Goal: Task Accomplishment & Management: Manage account settings

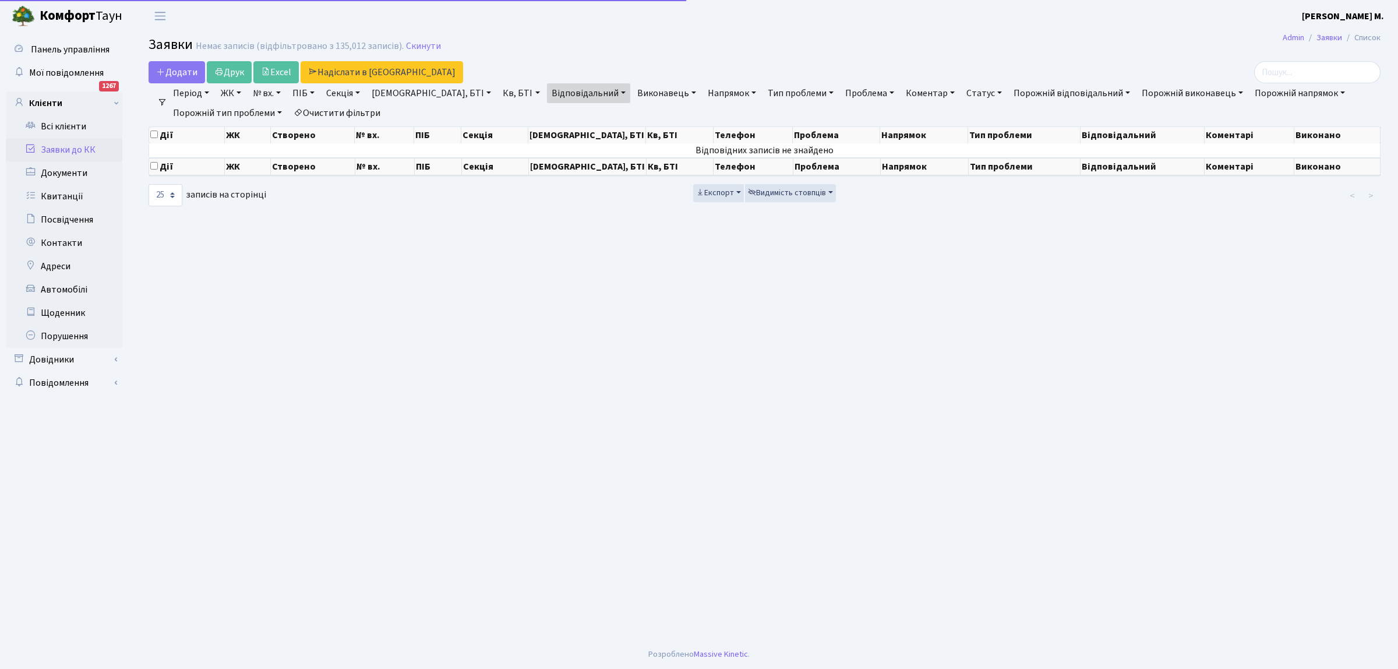
select select "25"
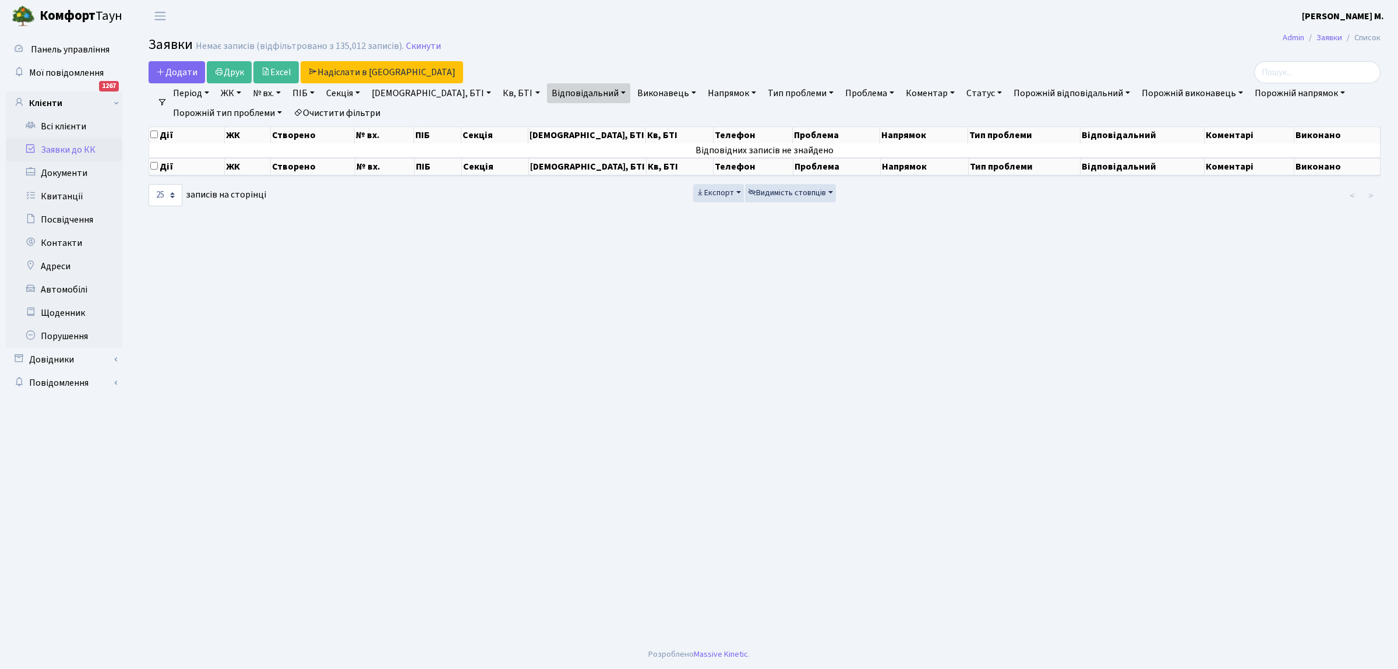
click at [51, 149] on link "Заявки до КК" at bounding box center [64, 149] width 117 height 23
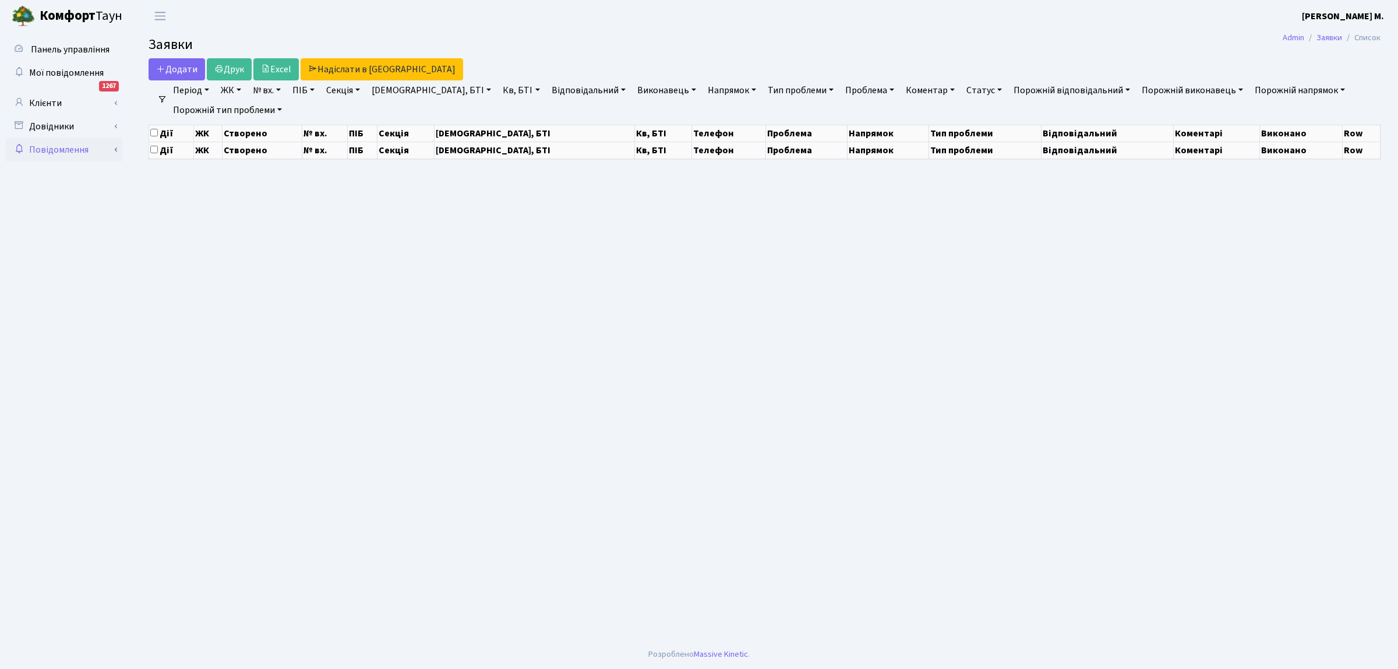
select select "25"
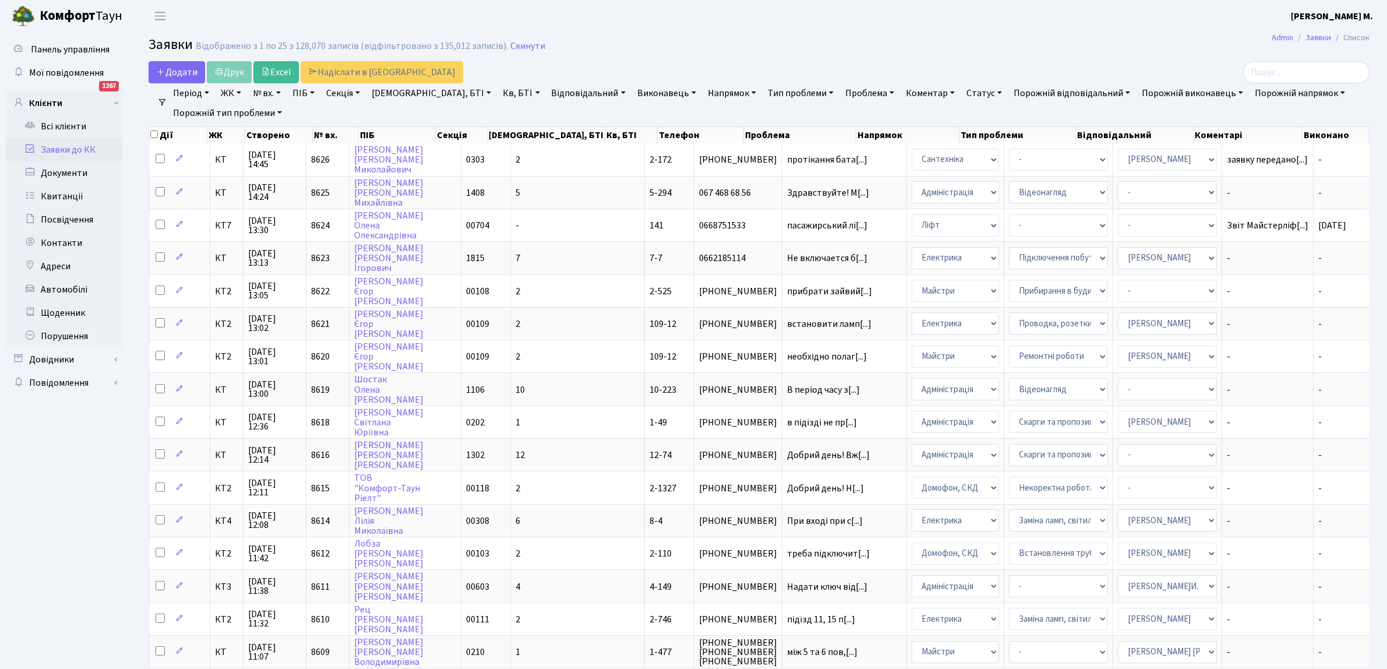
drag, startPoint x: 506, startPoint y: 91, endPoint x: 507, endPoint y: 84, distance: 7.1
click at [547, 89] on link "Відповідальний" at bounding box center [588, 93] width 83 height 20
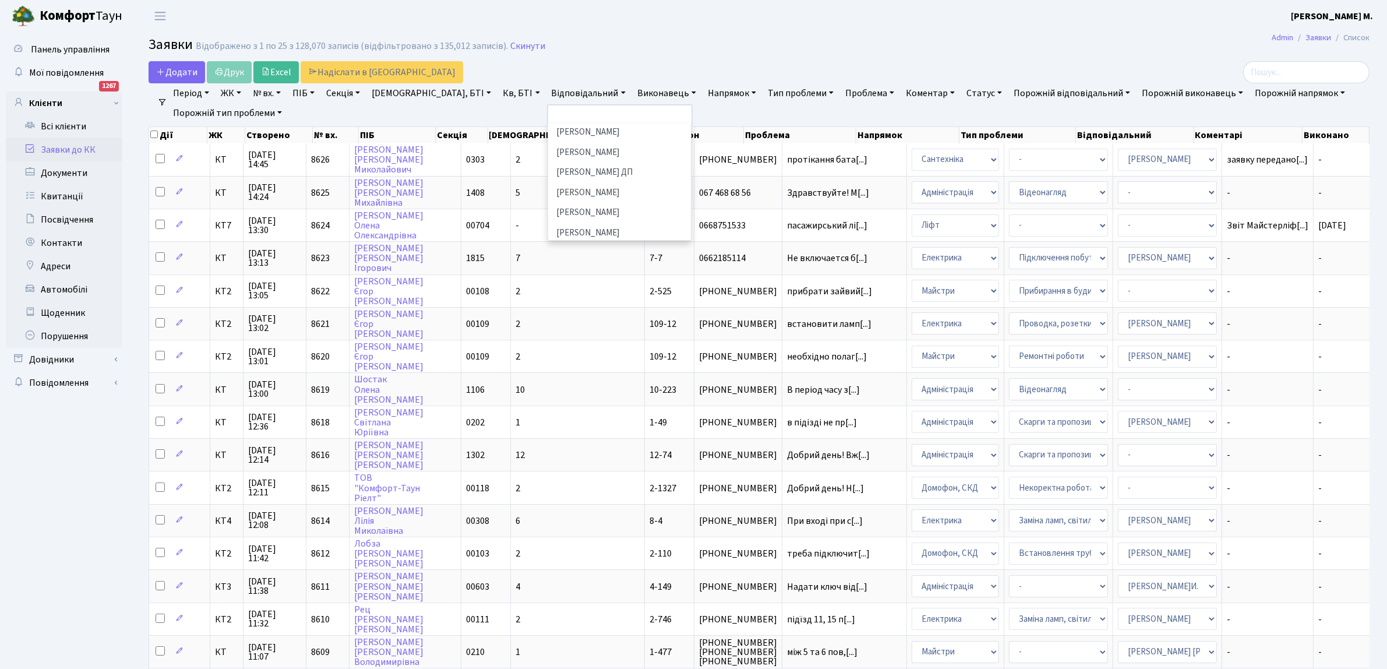
scroll to position [526, 0]
click at [549, 247] on li "[PERSON_NAME]И." at bounding box center [619, 257] width 141 height 20
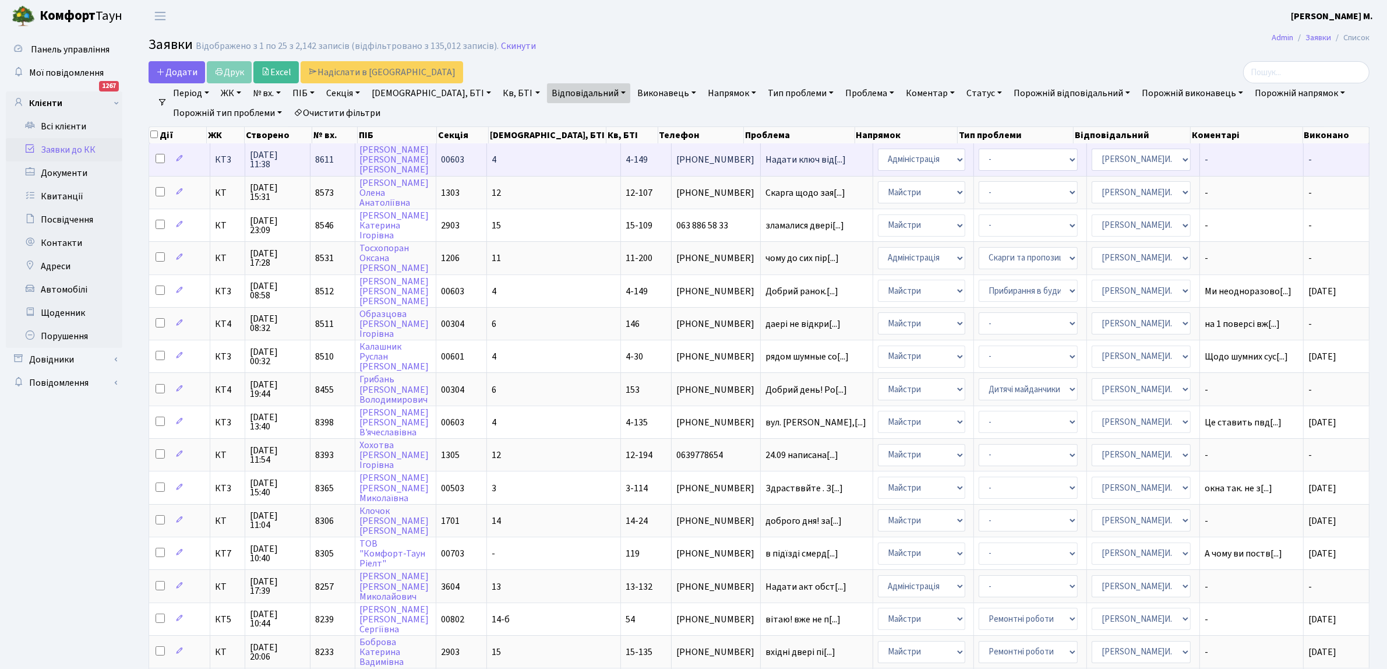
click at [676, 157] on span "[PHONE_NUMBER]" at bounding box center [715, 159] width 79 height 9
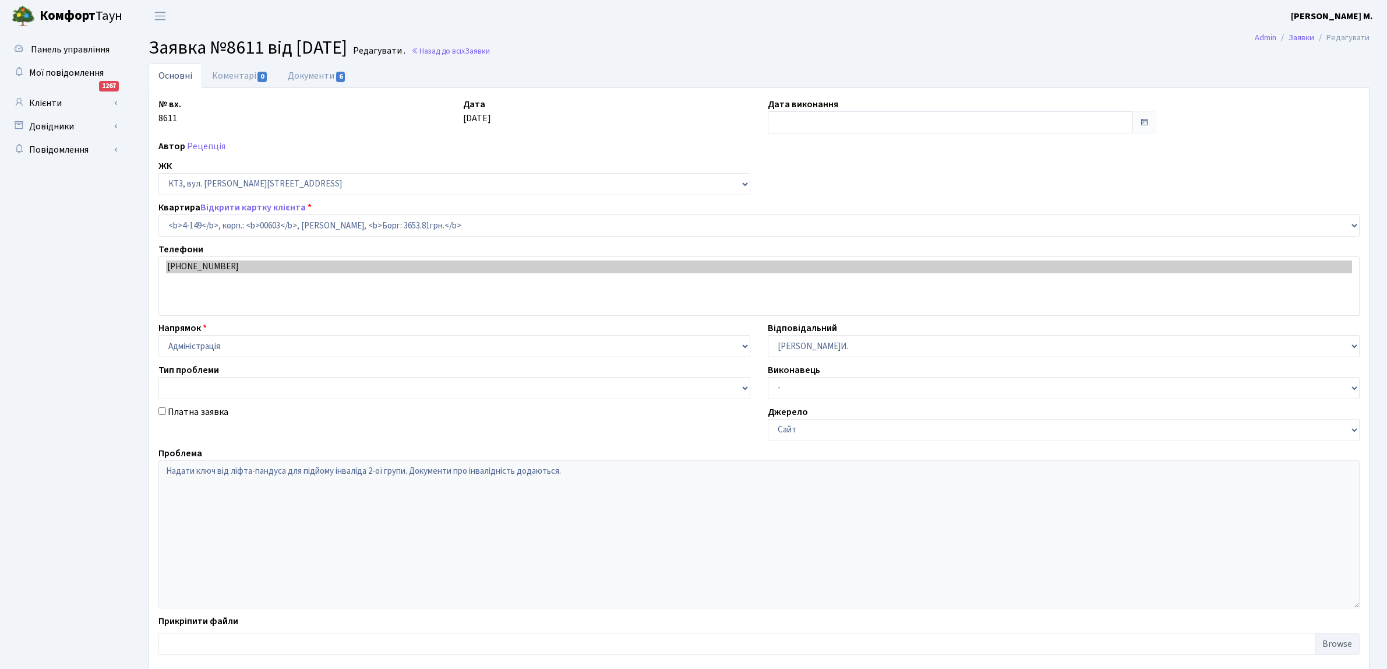
select select "16608"
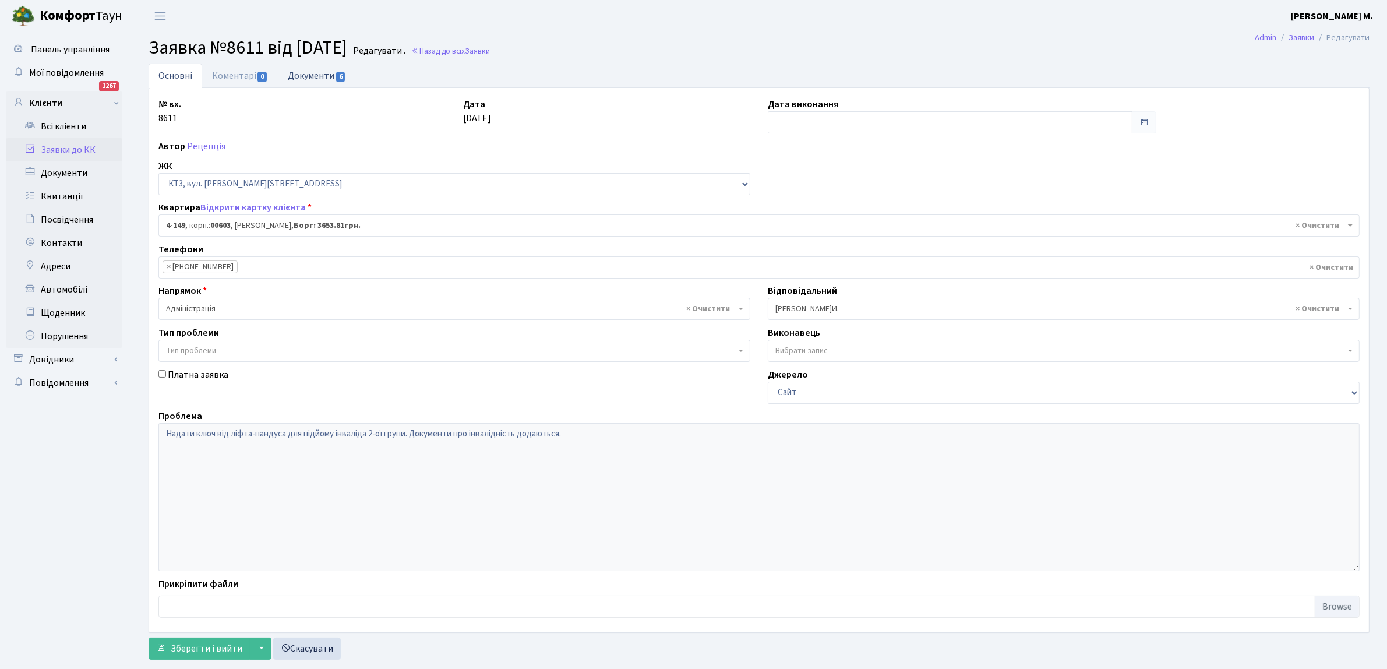
click at [341, 73] on span "6" at bounding box center [340, 77] width 9 height 10
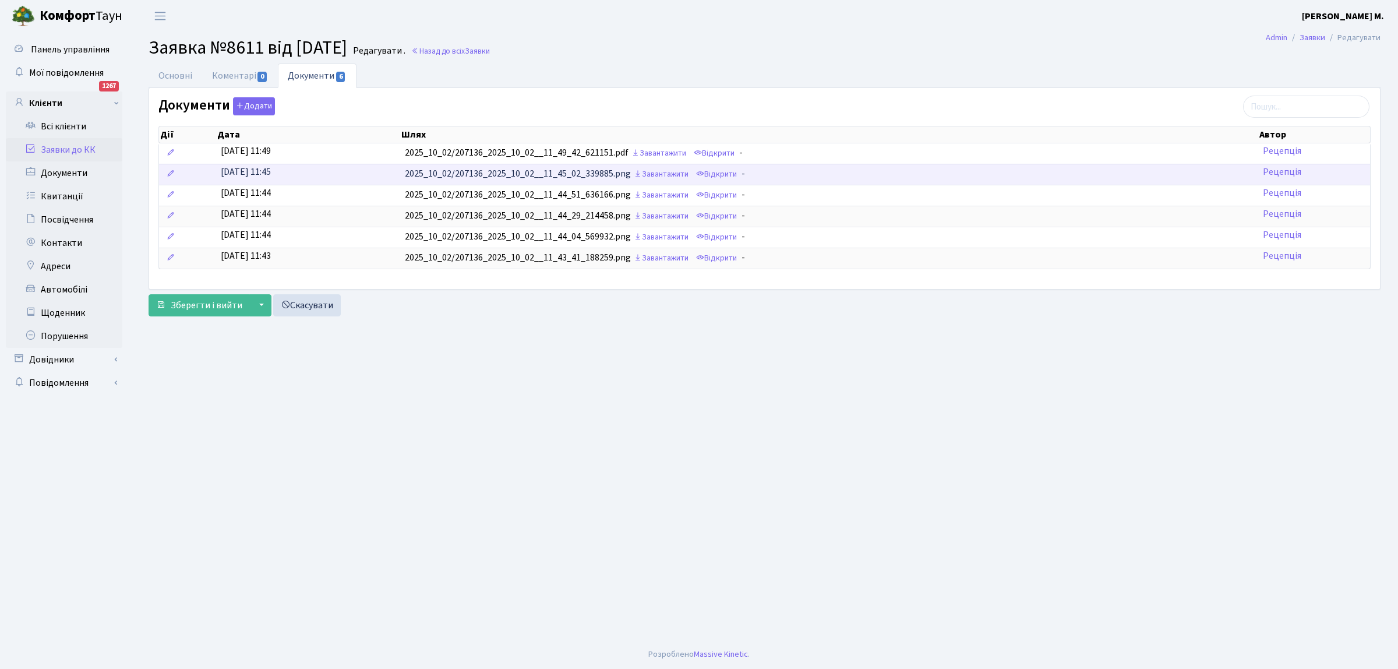
click at [627, 172] on td "2025_10_02/207136_2025_10_02__11_45_02_339885.png Завантажити Відкрити -" at bounding box center [829, 174] width 858 height 21
click at [728, 174] on link "Відкрити" at bounding box center [716, 174] width 47 height 18
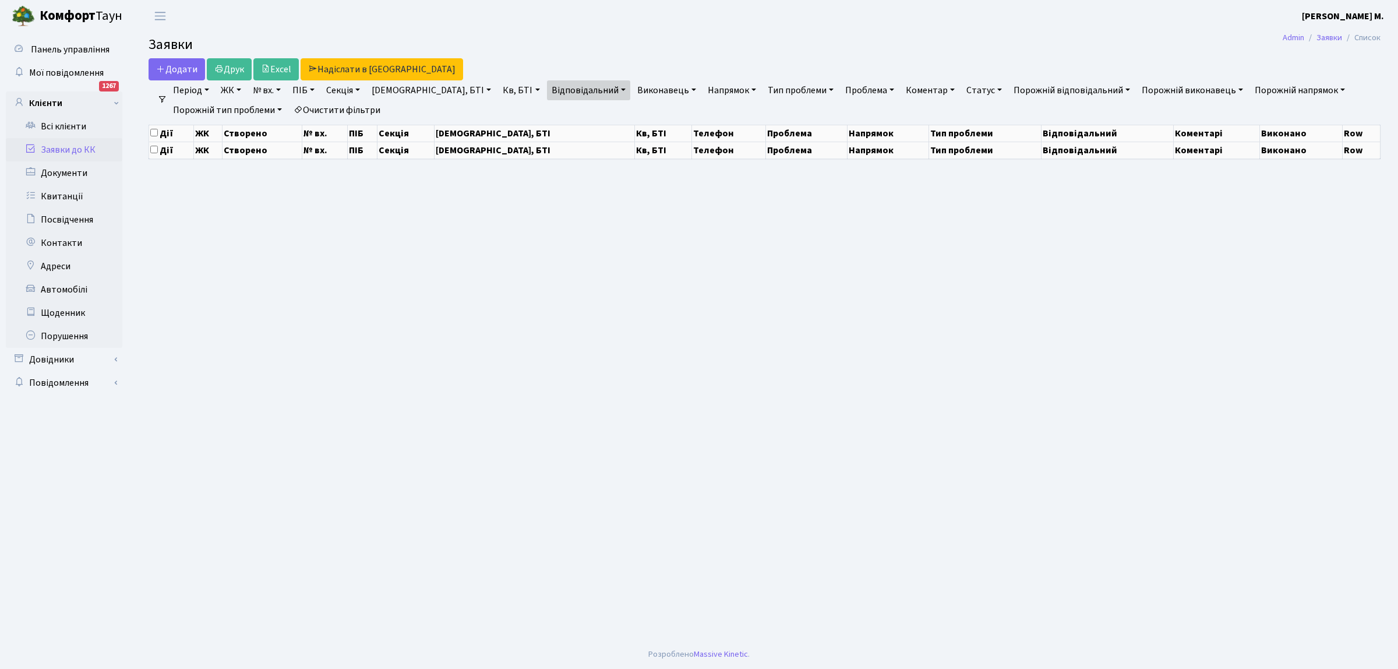
select select "25"
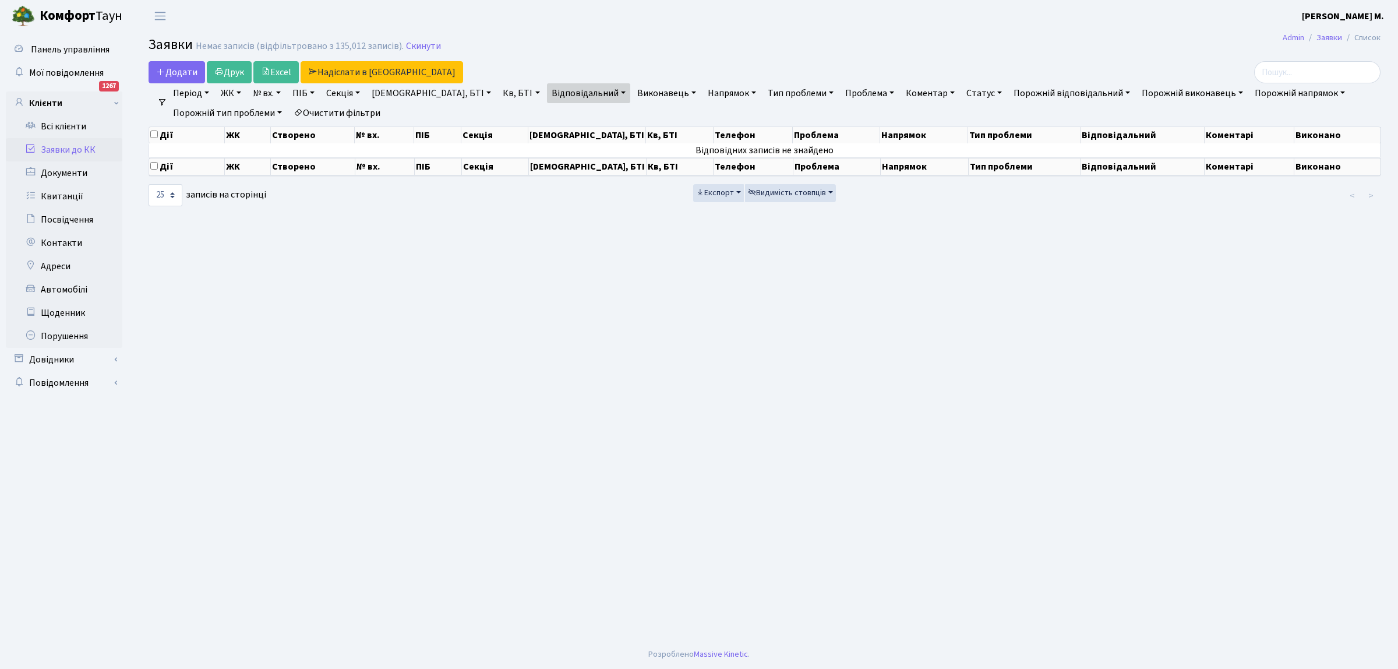
click at [96, 146] on link "Заявки до КК" at bounding box center [64, 149] width 117 height 23
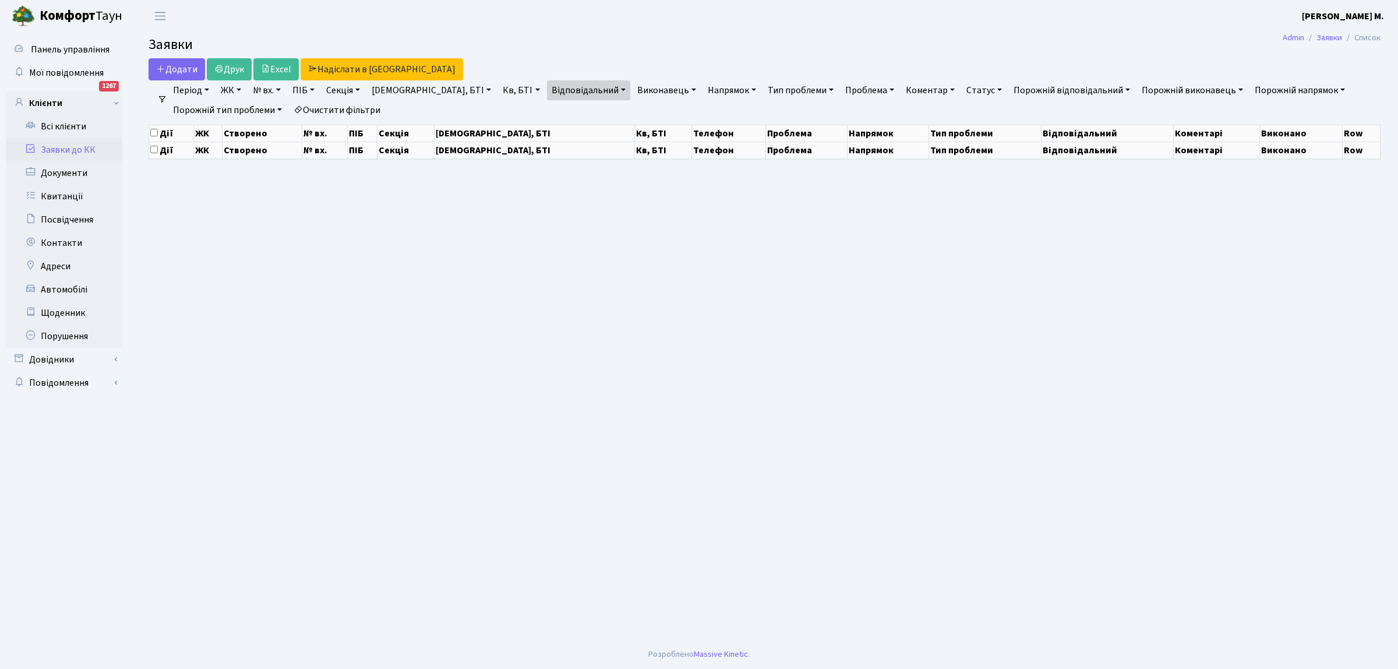
select select "25"
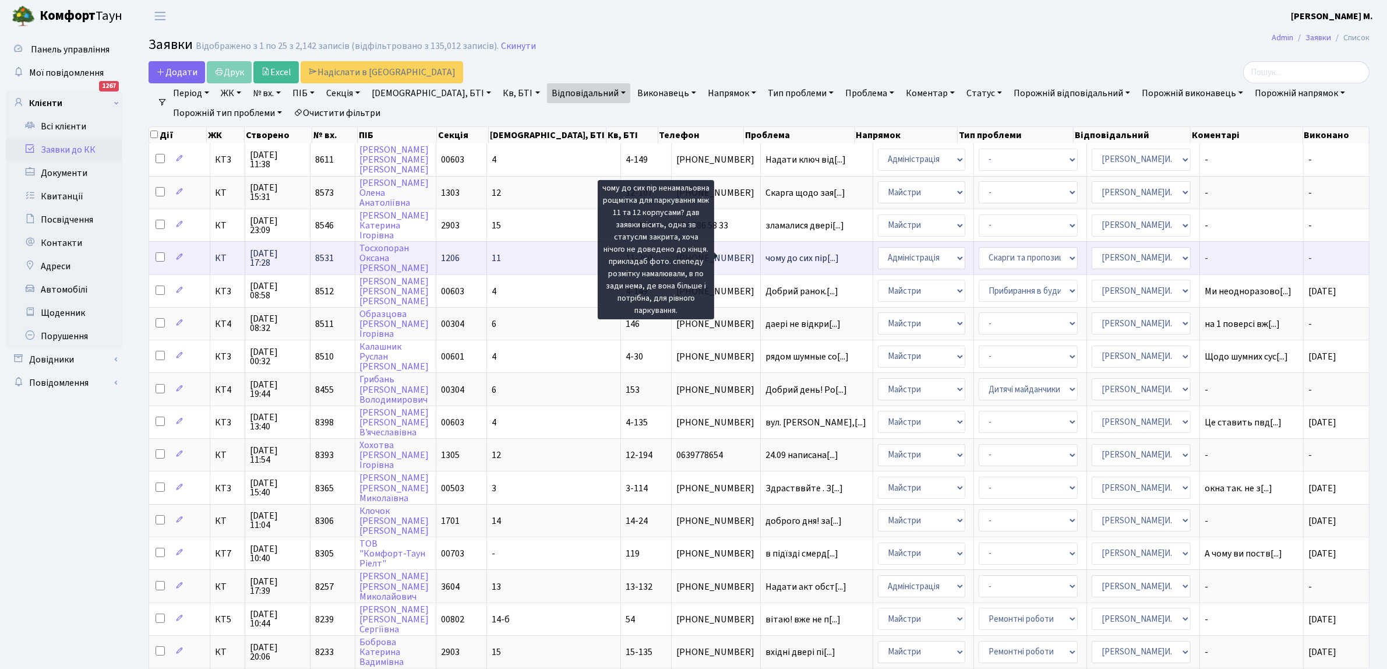
click at [781, 254] on span "чому до сих пір[...]" at bounding box center [802, 258] width 73 height 13
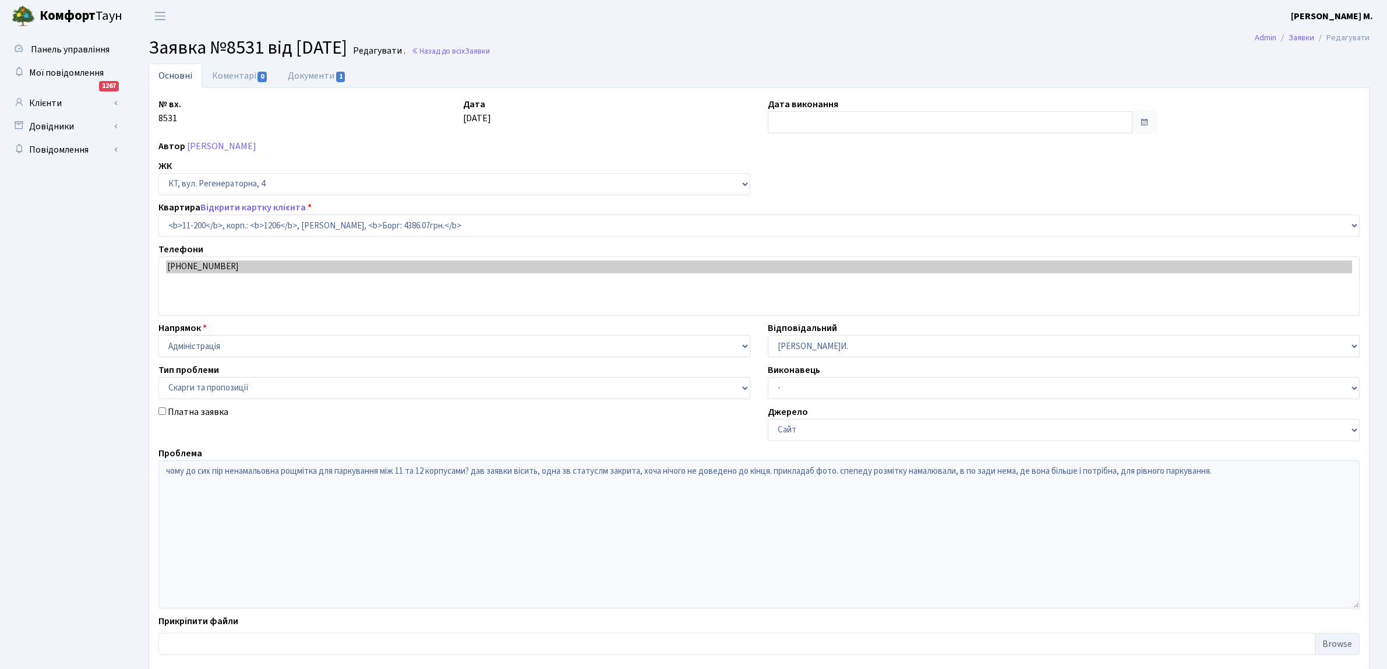
select select "7092"
select select "55"
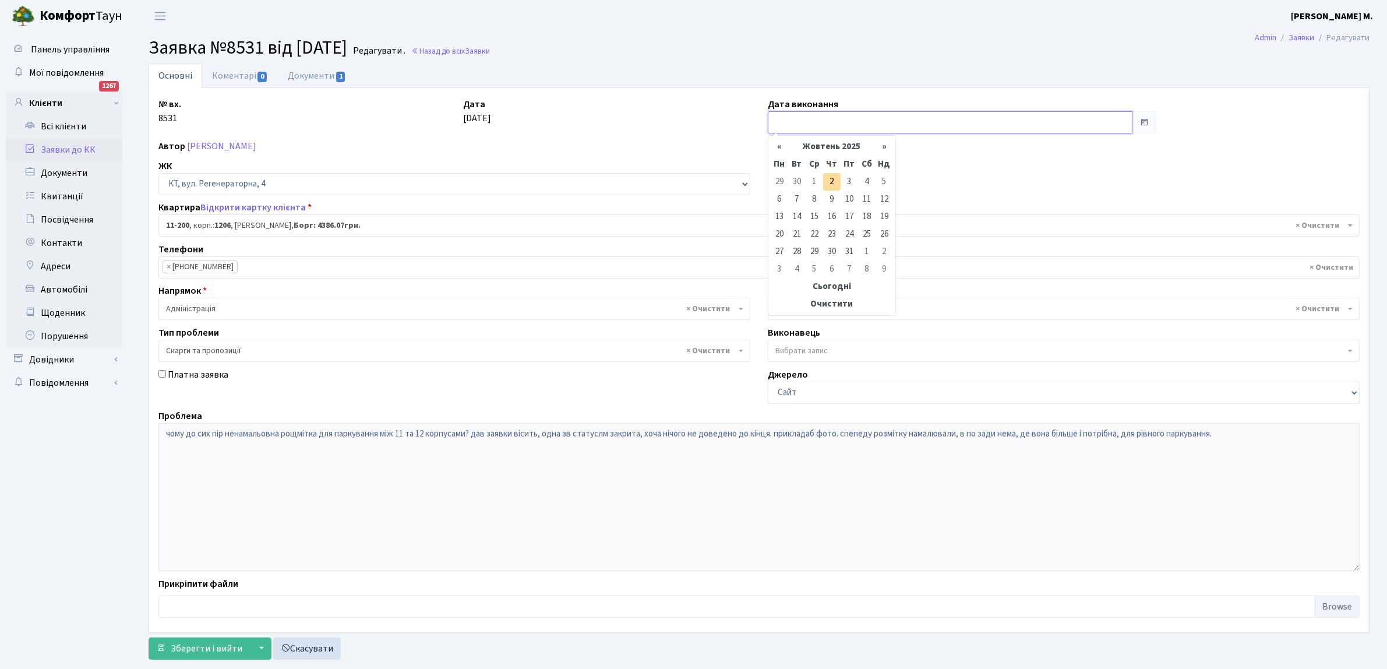
click at [785, 121] on input "text" at bounding box center [950, 122] width 365 height 22
click at [826, 178] on td "2" at bounding box center [831, 181] width 17 height 17
type input "[DATE]"
click at [219, 648] on span "Зберегти і вийти" at bounding box center [207, 648] width 72 height 13
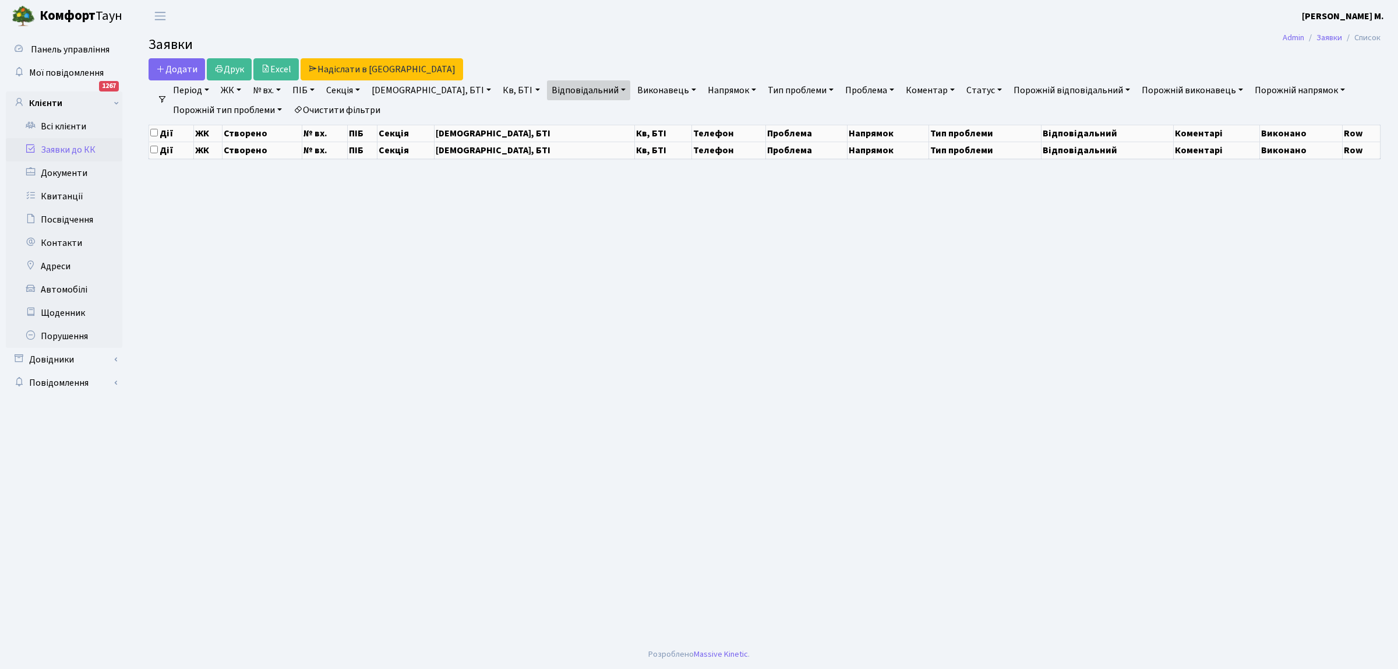
select select "25"
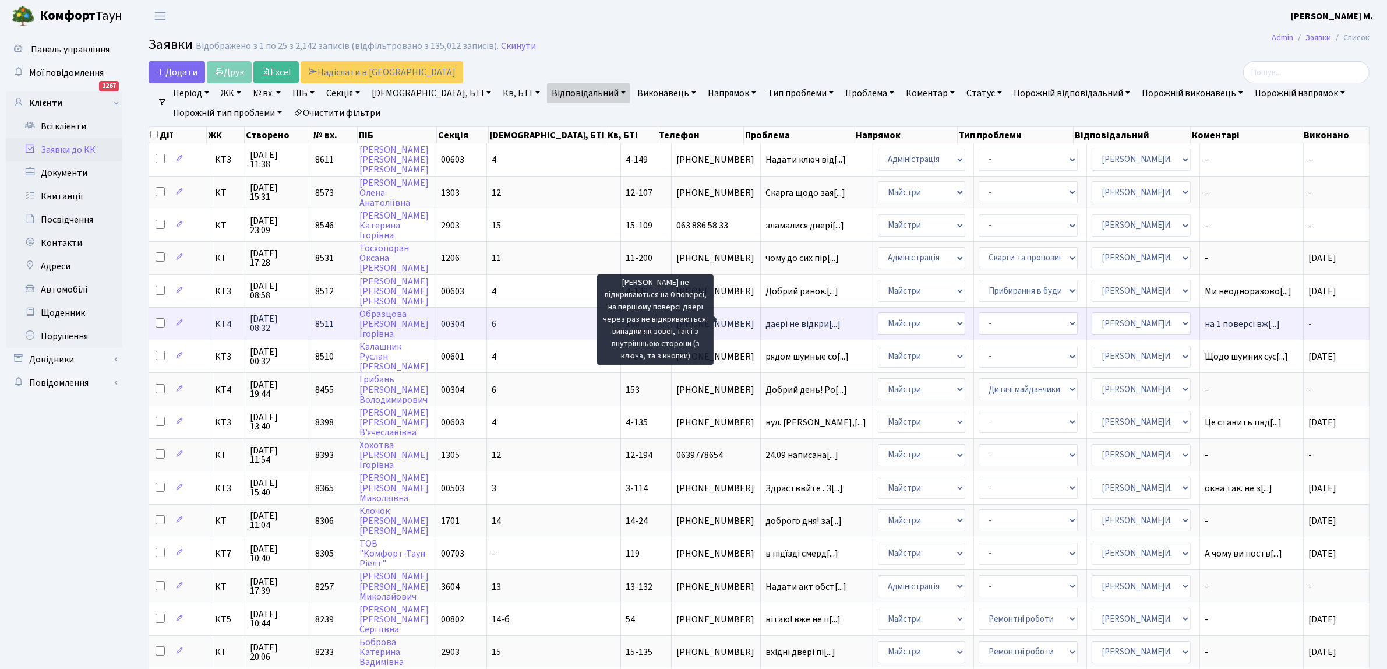
click at [772, 320] on span "даері не відкри[...]" at bounding box center [803, 324] width 75 height 13
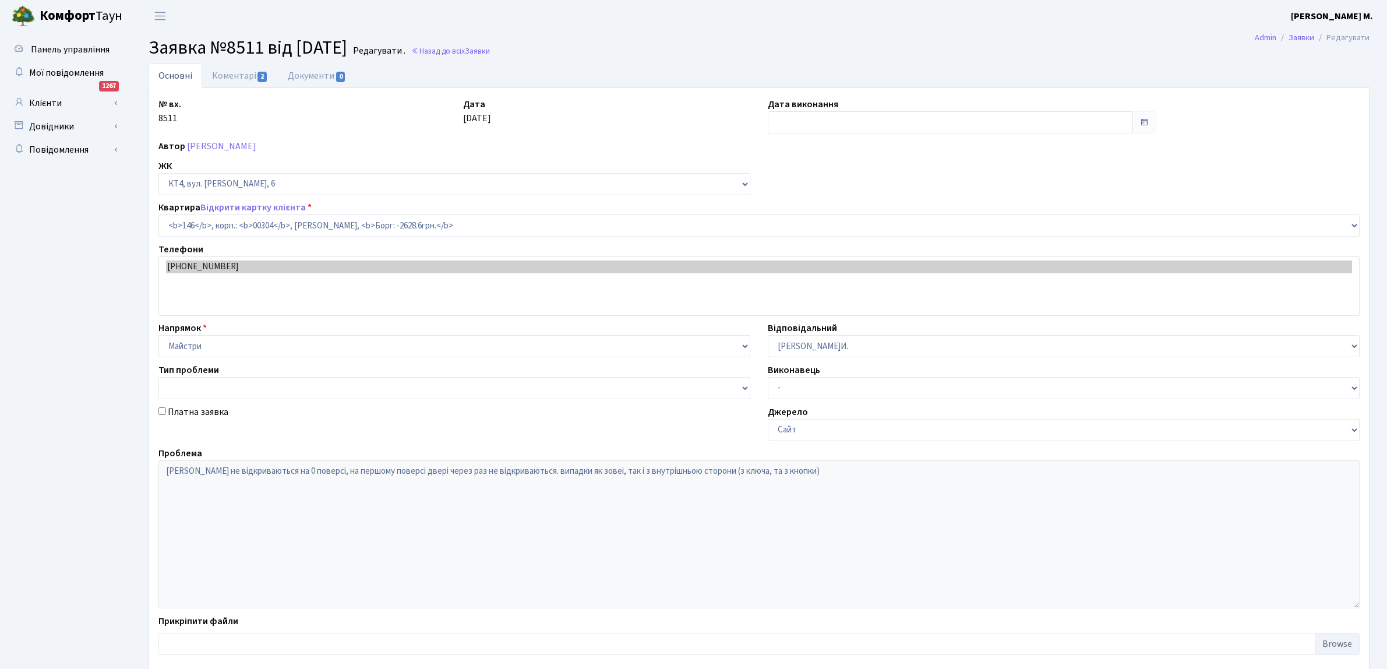
select select "16869"
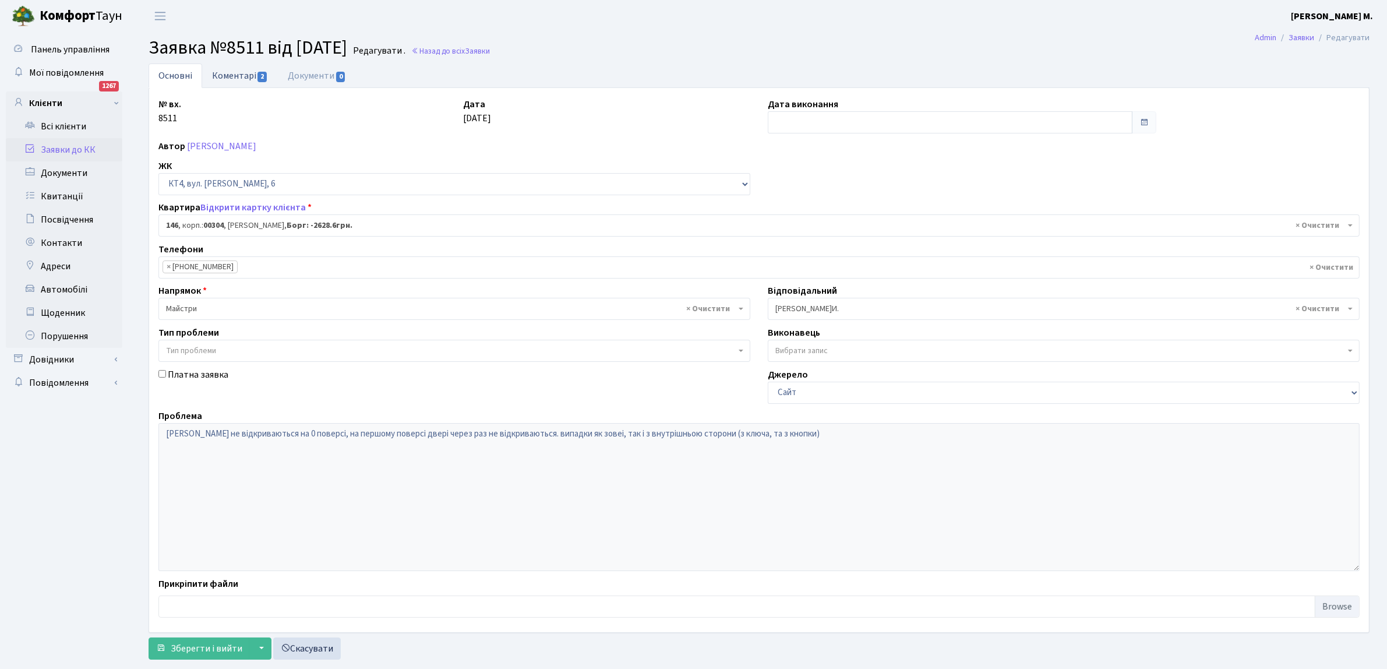
click at [245, 73] on link "Коментарі 2" at bounding box center [240, 76] width 76 height 24
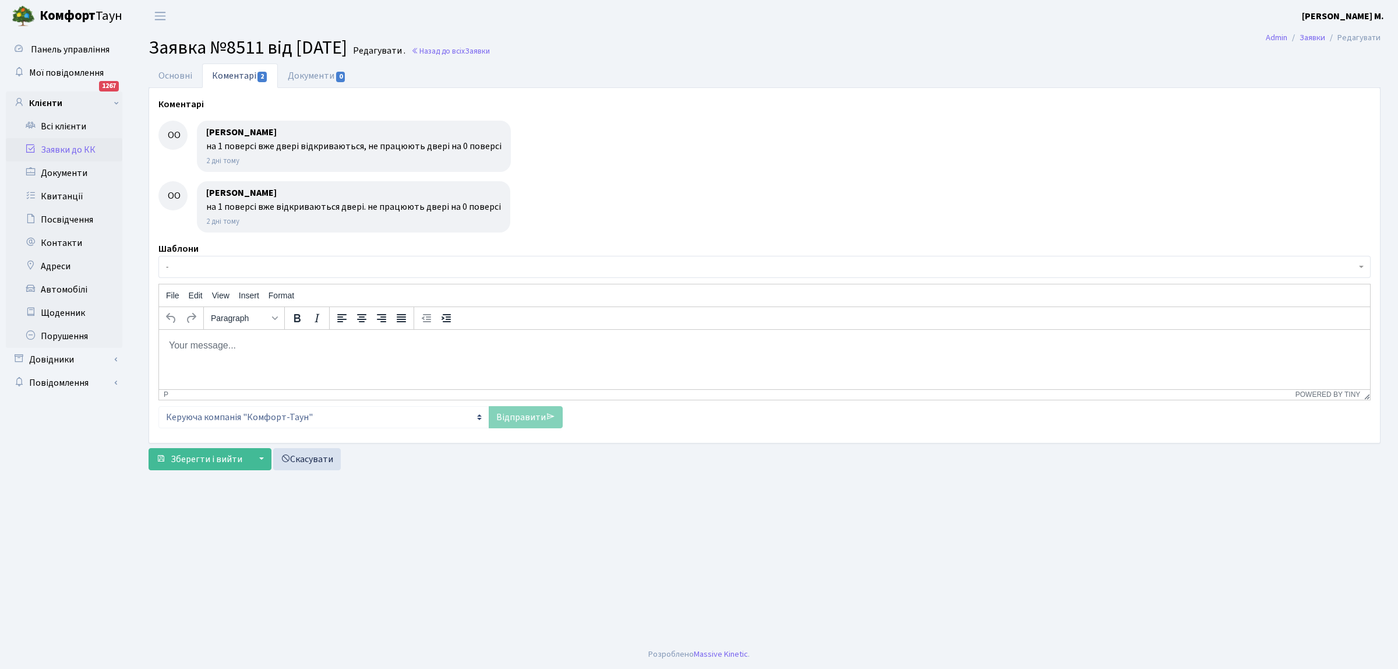
click at [175, 346] on body "Rich Text Area. Press ALT-0 for help." at bounding box center [764, 345] width 1193 height 13
drag, startPoint x: 218, startPoint y: 343, endPoint x: 201, endPoint y: 379, distance: 40.1
click at [218, 347] on p "03.10.2025р.Поставимо електромагніт." at bounding box center [764, 345] width 1193 height 13
click at [223, 347] on p "03.10.2025р .Поставимо електромагніт." at bounding box center [764, 345] width 1193 height 13
drag, startPoint x: 340, startPoint y: 344, endPoint x: 341, endPoint y: 351, distance: 6.4
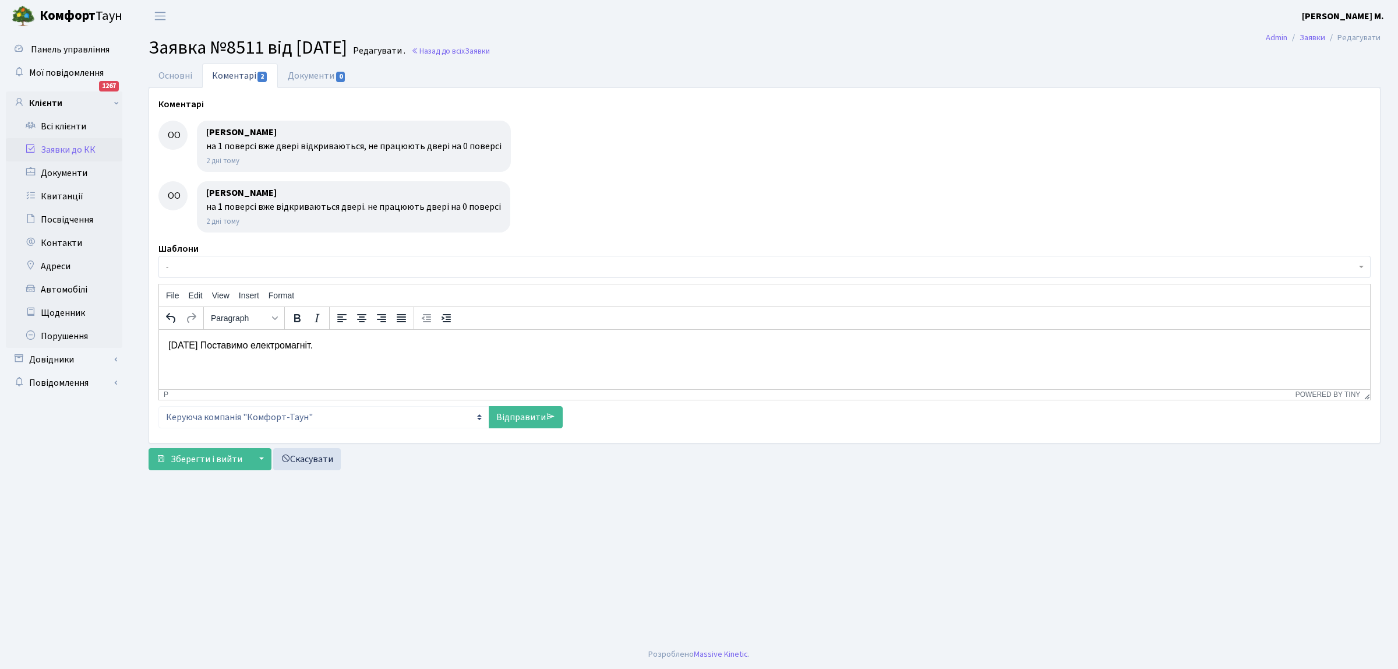
click at [341, 344] on p "03.10.2025р . Поставимо електромагніт." at bounding box center [764, 345] width 1193 height 13
click at [514, 421] on link "Відправити" at bounding box center [526, 417] width 74 height 22
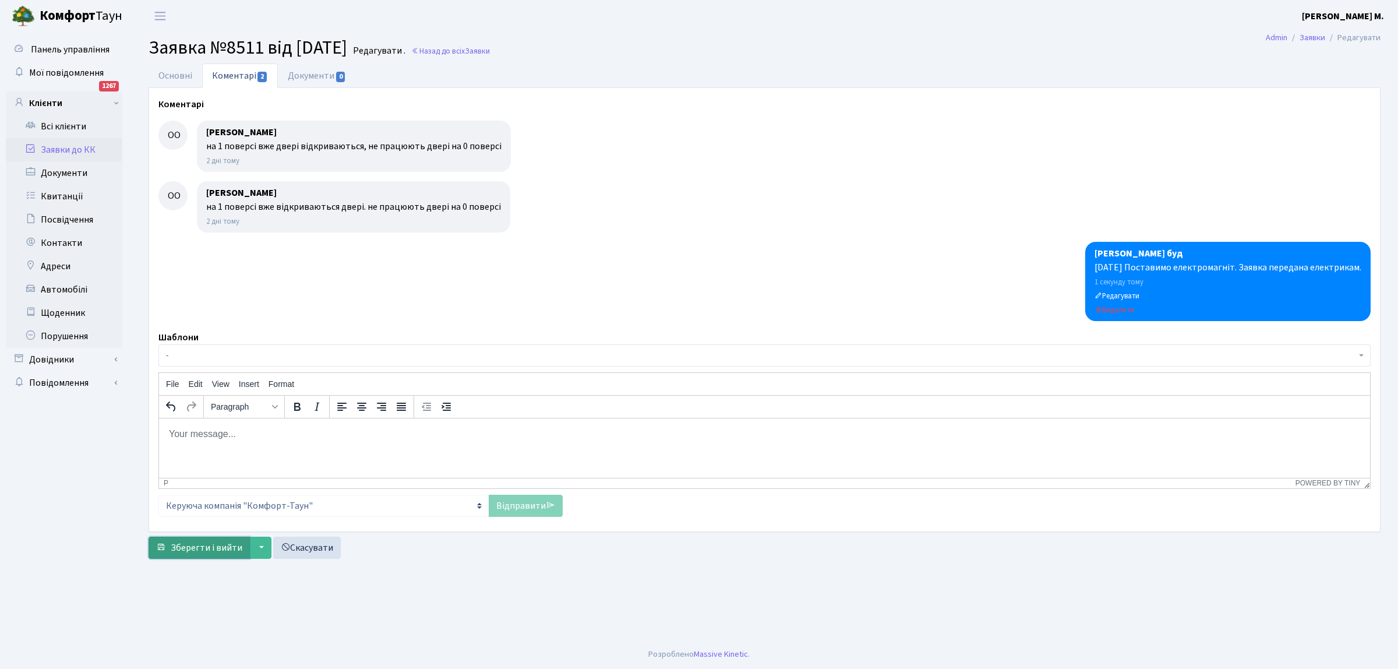
click at [181, 547] on span "Зберегти і вийти" at bounding box center [207, 547] width 72 height 13
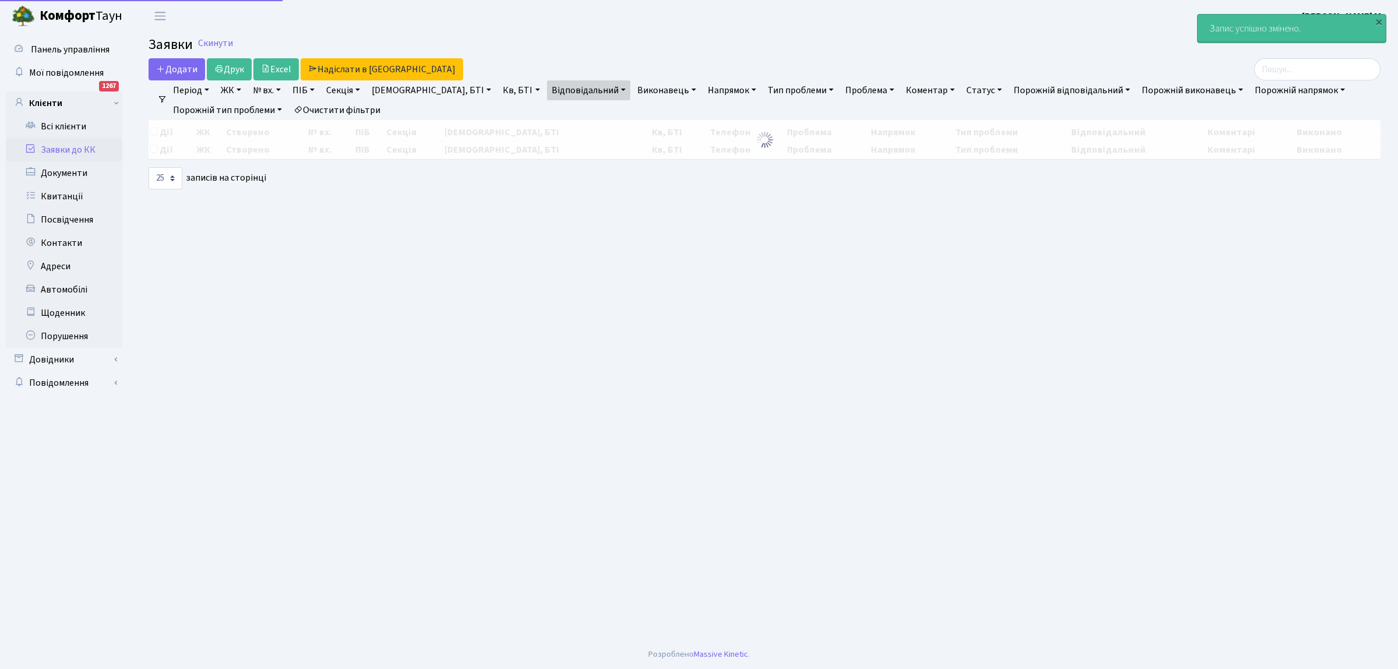
select select "25"
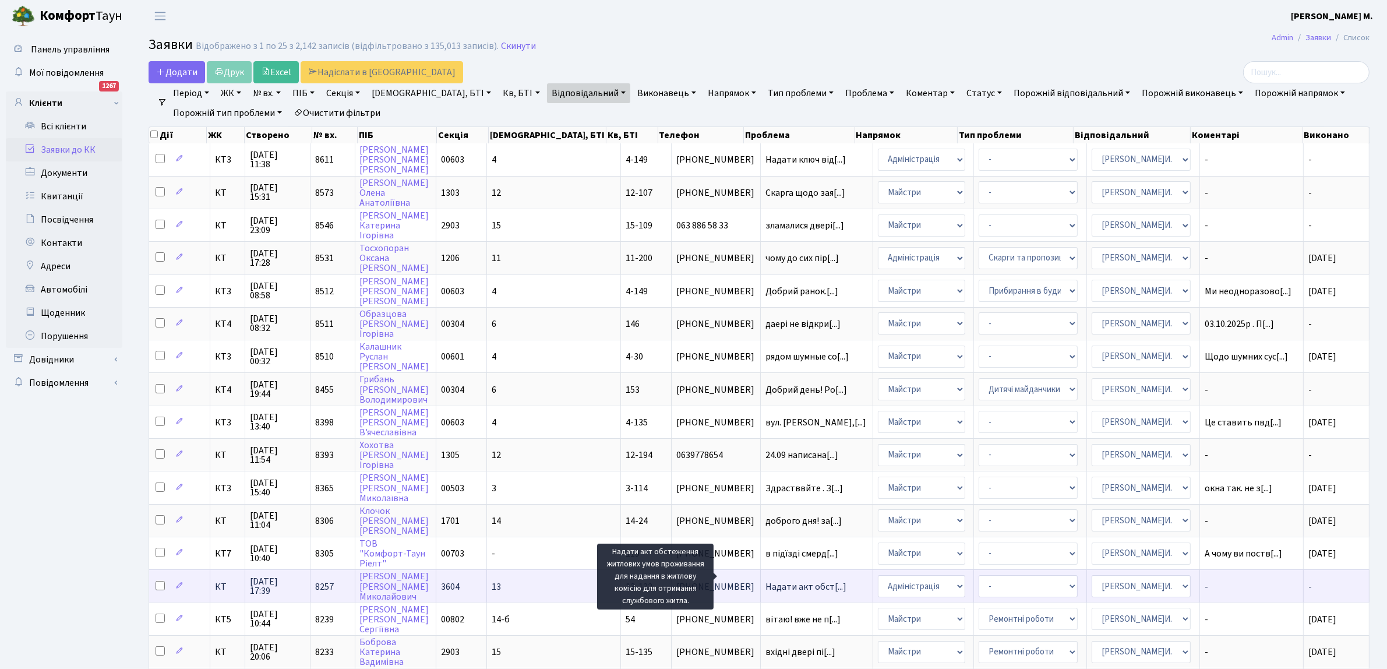
click at [768, 580] on span "Надати акт обст[...]" at bounding box center [806, 586] width 81 height 13
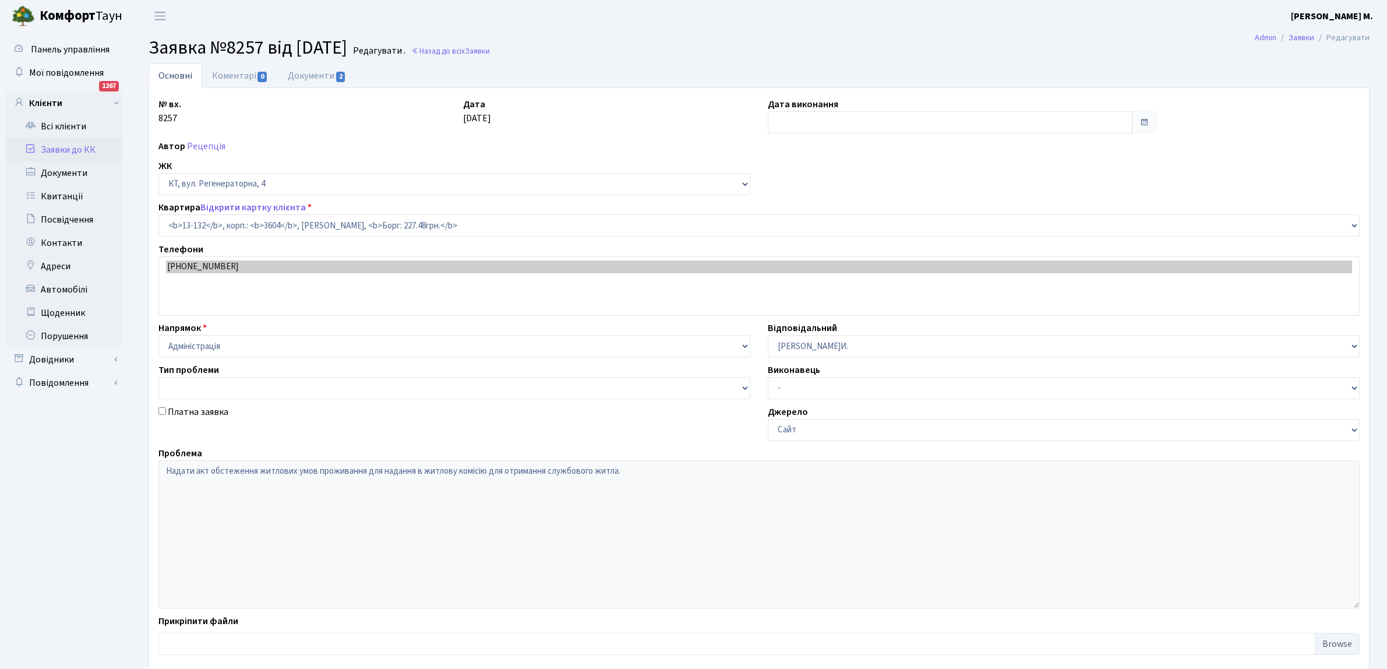
select select "7778"
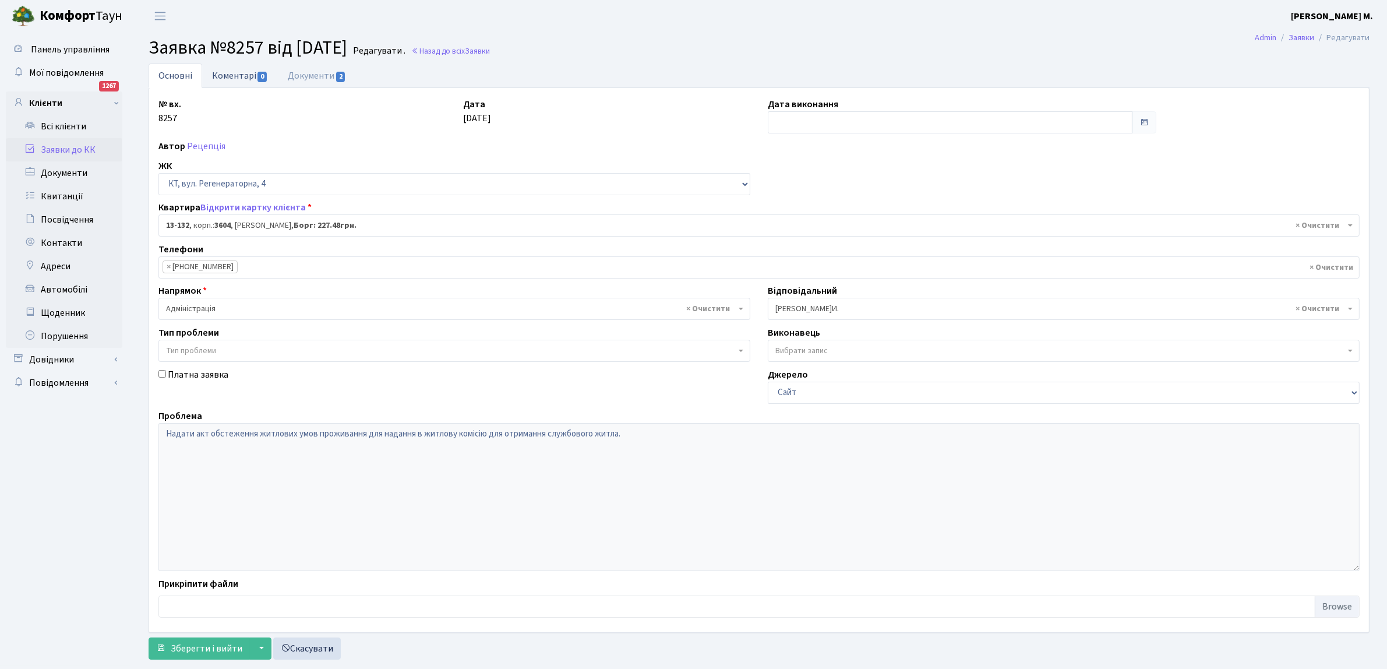
click at [259, 76] on span "0" at bounding box center [262, 77] width 9 height 10
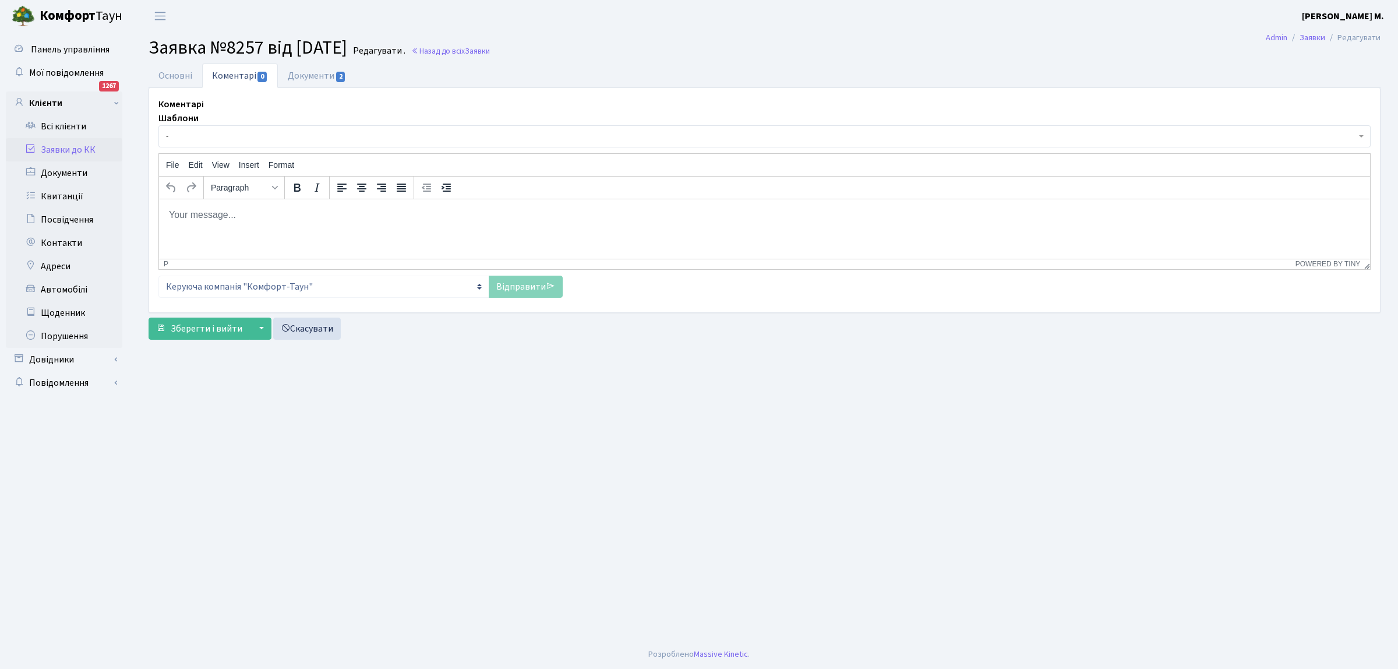
click at [173, 212] on body "Rich Text Area. Press ALT-0 for help." at bounding box center [764, 214] width 1193 height 13
click at [462, 50] on link "Назад до всіх Заявки" at bounding box center [450, 50] width 79 height 11
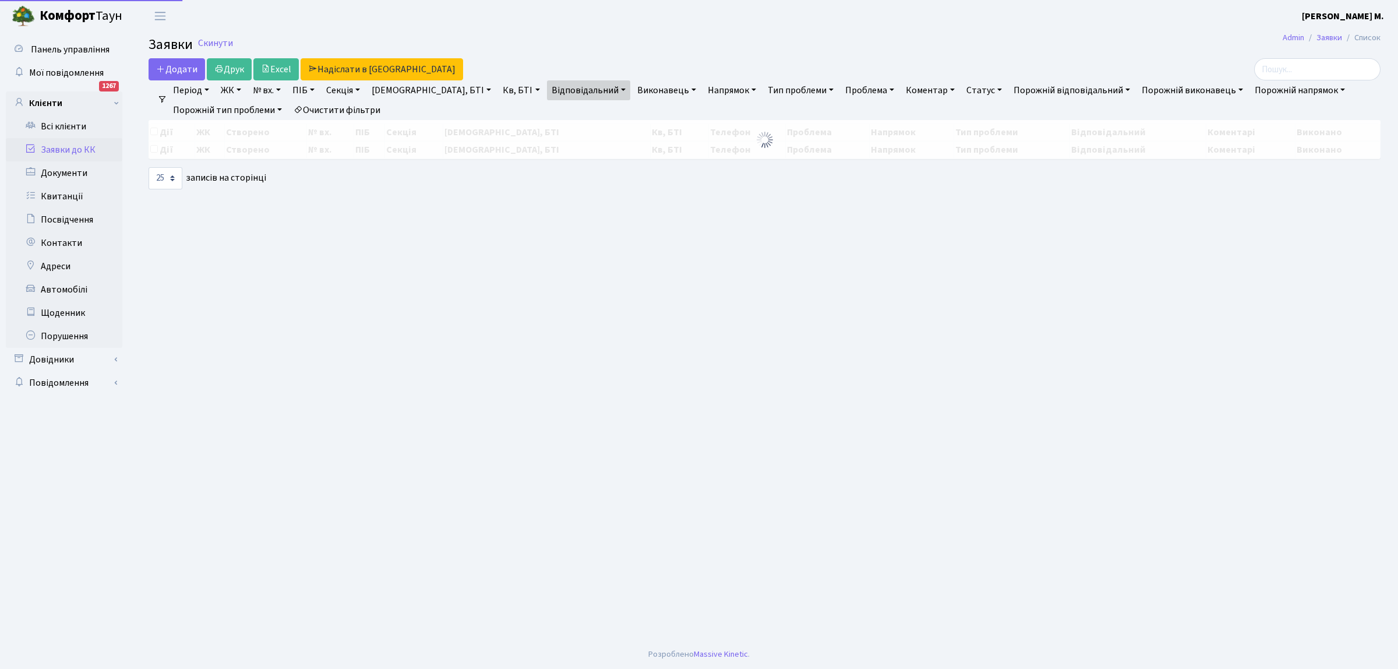
select select "25"
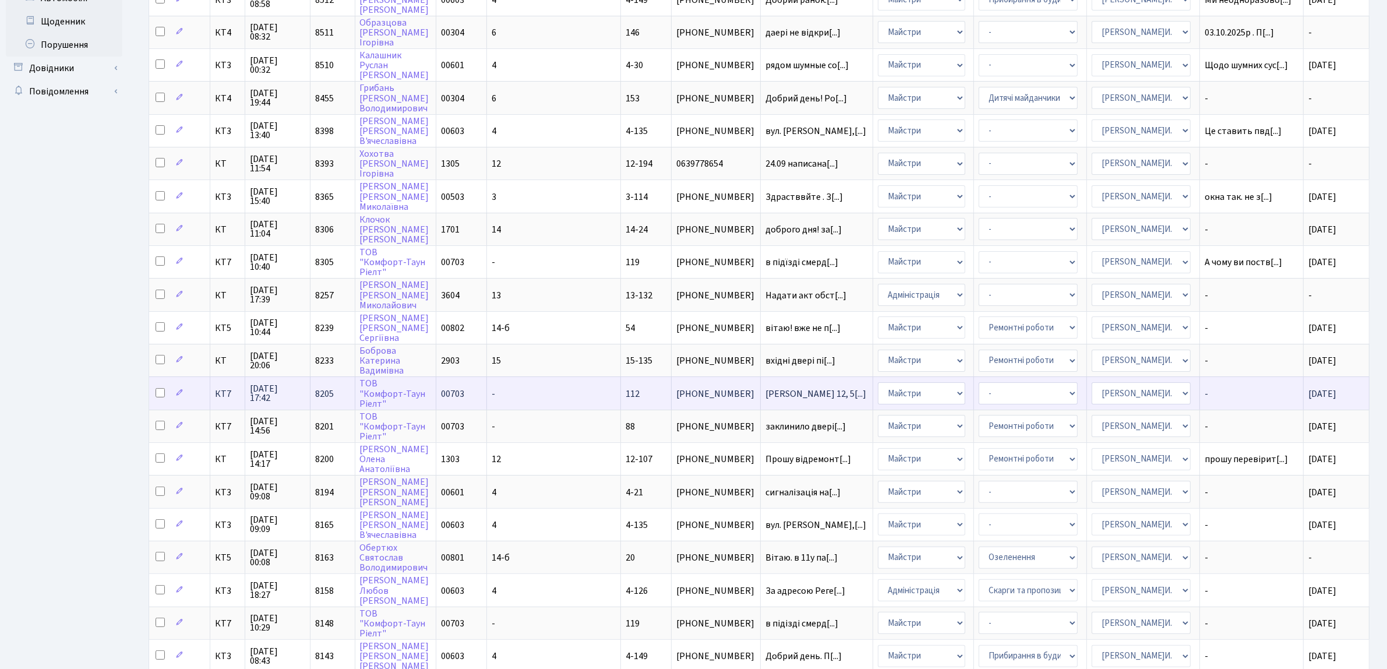
scroll to position [355, 0]
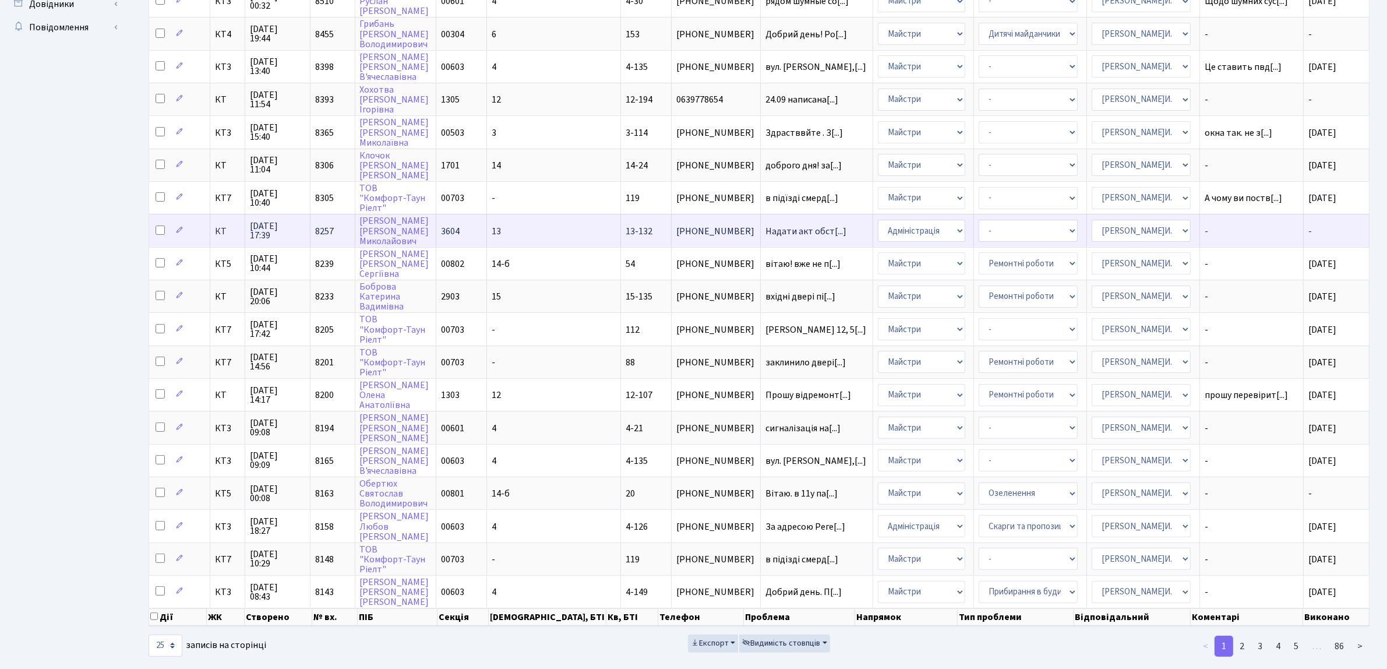
click at [561, 225] on td "13" at bounding box center [554, 230] width 134 height 33
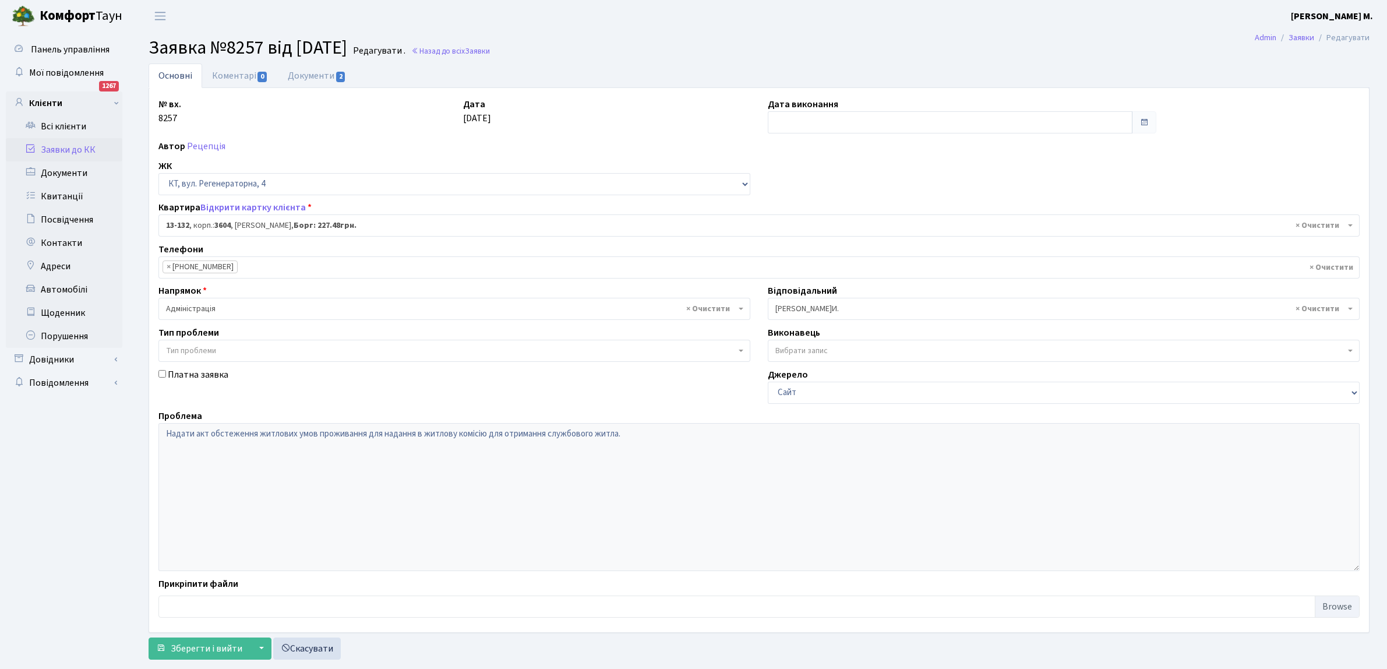
select select "7778"
click at [258, 73] on span "0" at bounding box center [262, 77] width 9 height 10
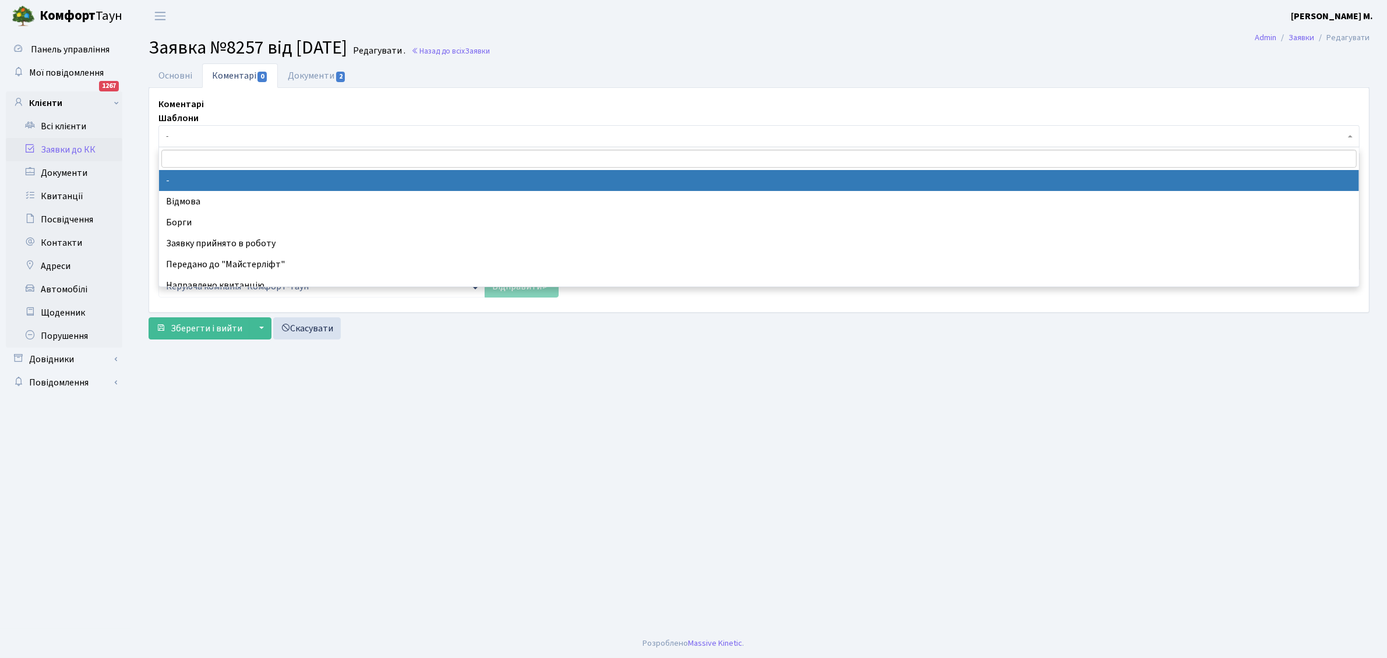
click at [210, 134] on span "-" at bounding box center [755, 137] width 1179 height 12
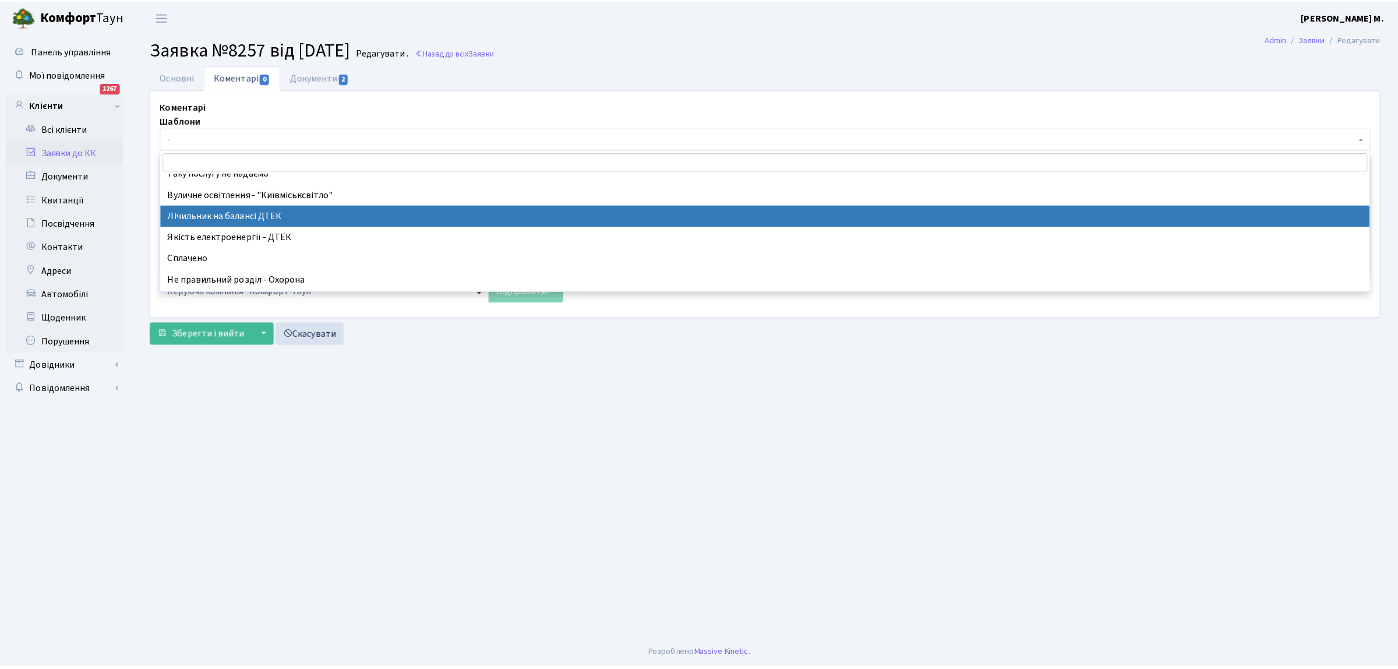
scroll to position [126, 0]
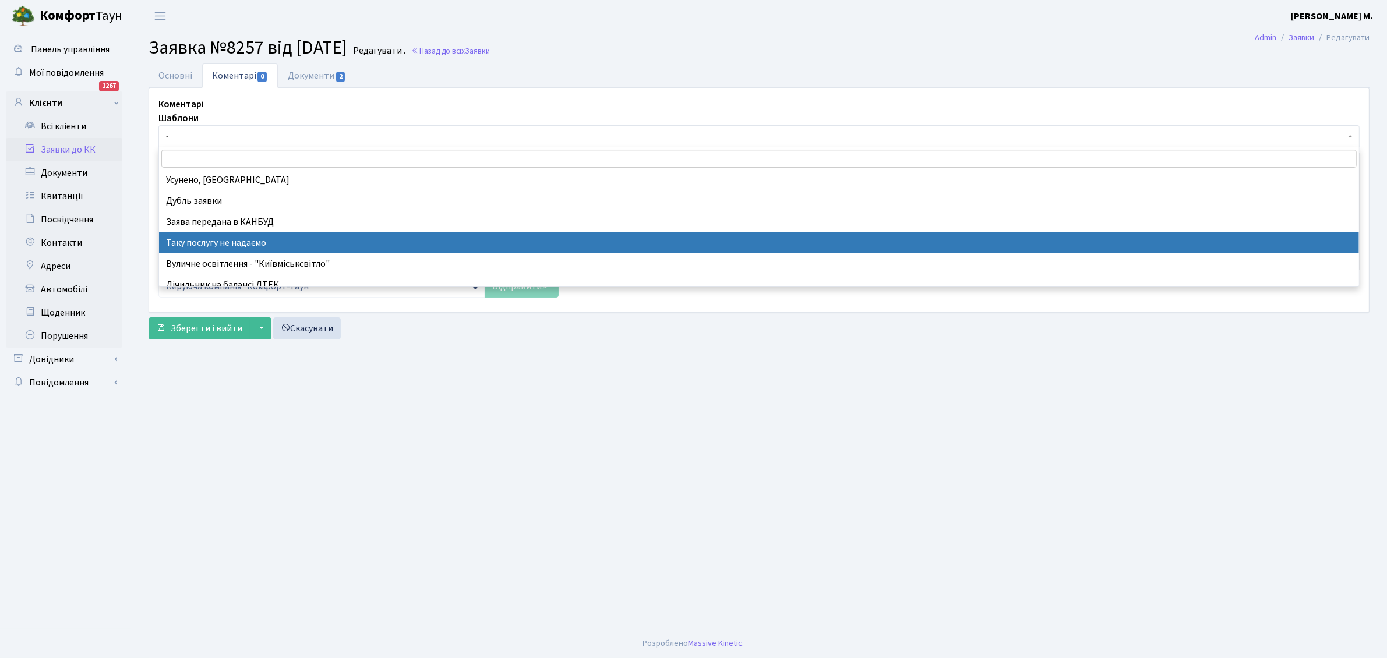
select select "21"
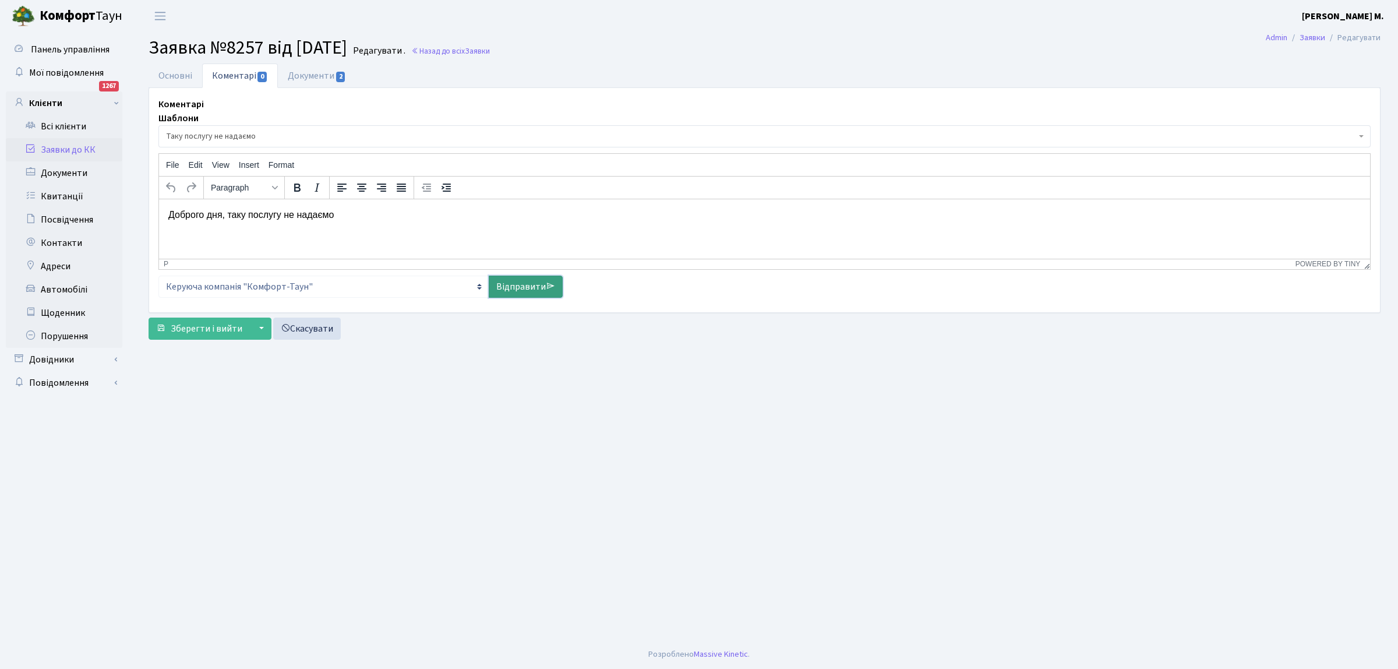
click at [513, 280] on link "Відправити" at bounding box center [526, 287] width 74 height 22
select select
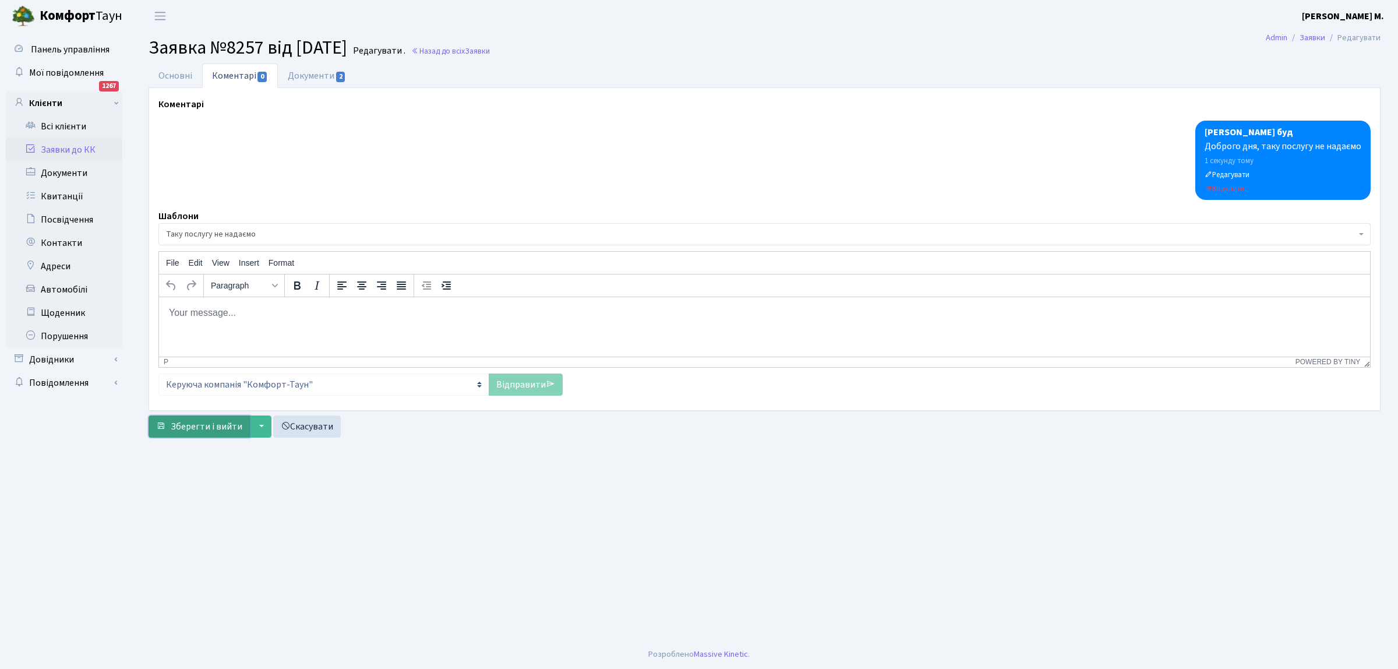
click at [225, 429] on span "Зберегти і вийти" at bounding box center [207, 426] width 72 height 13
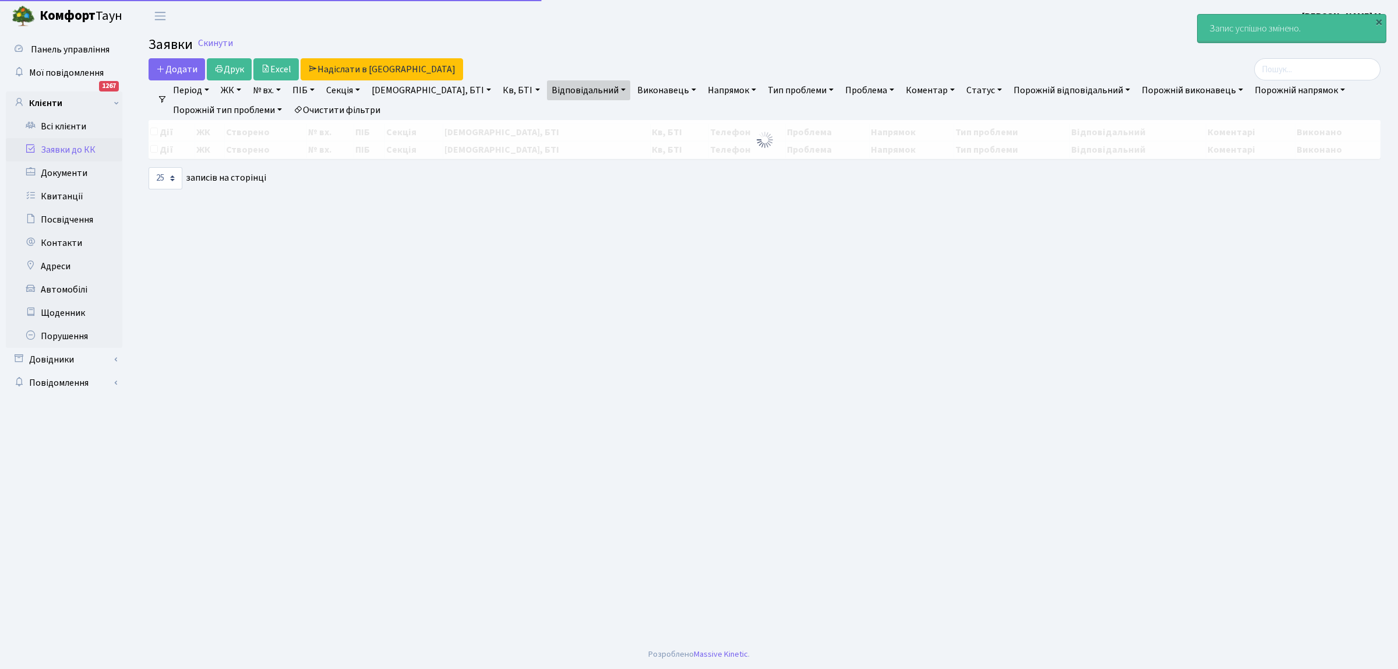
select select "25"
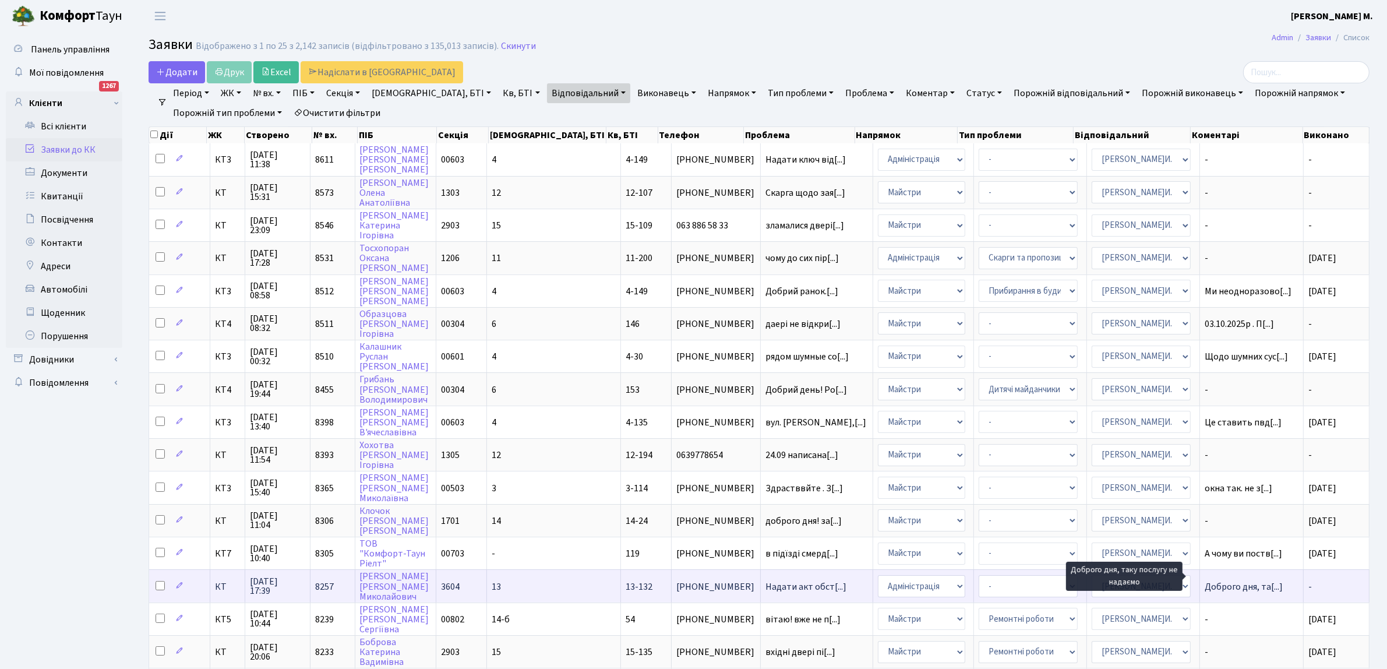
click at [1240, 580] on span "Доброго дня, та[...]" at bounding box center [1244, 586] width 78 height 13
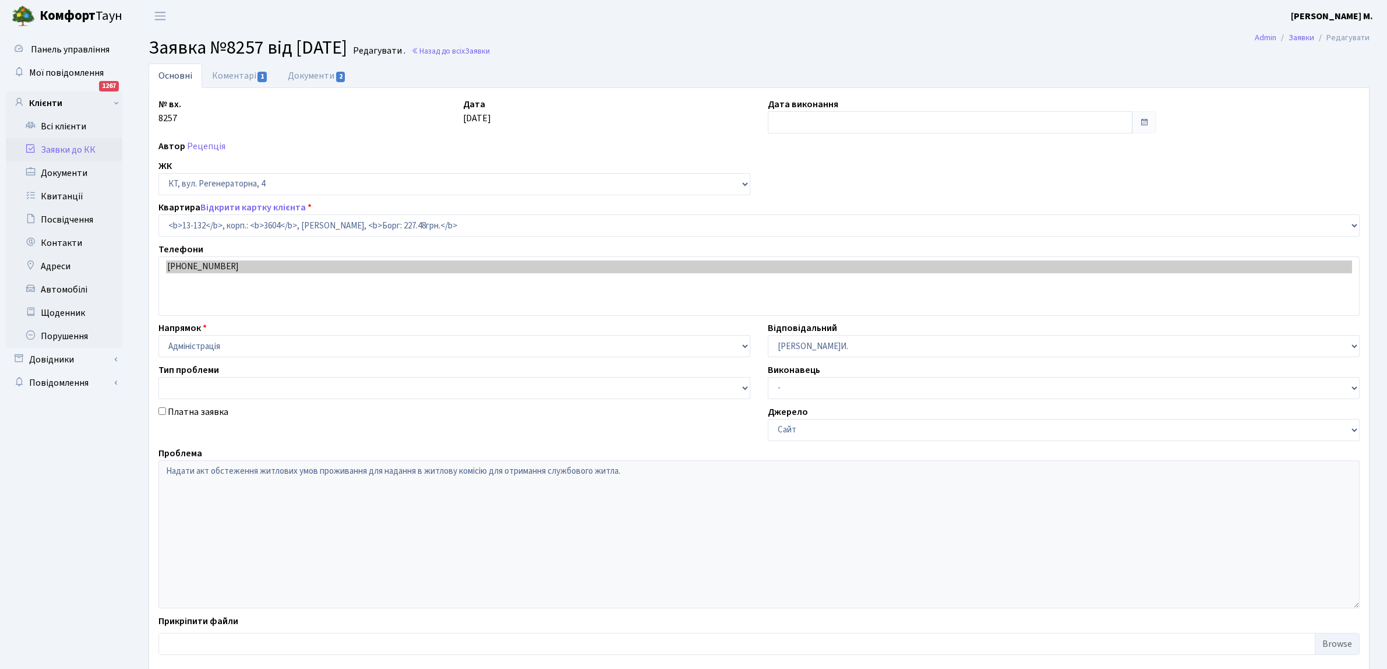
select select "7778"
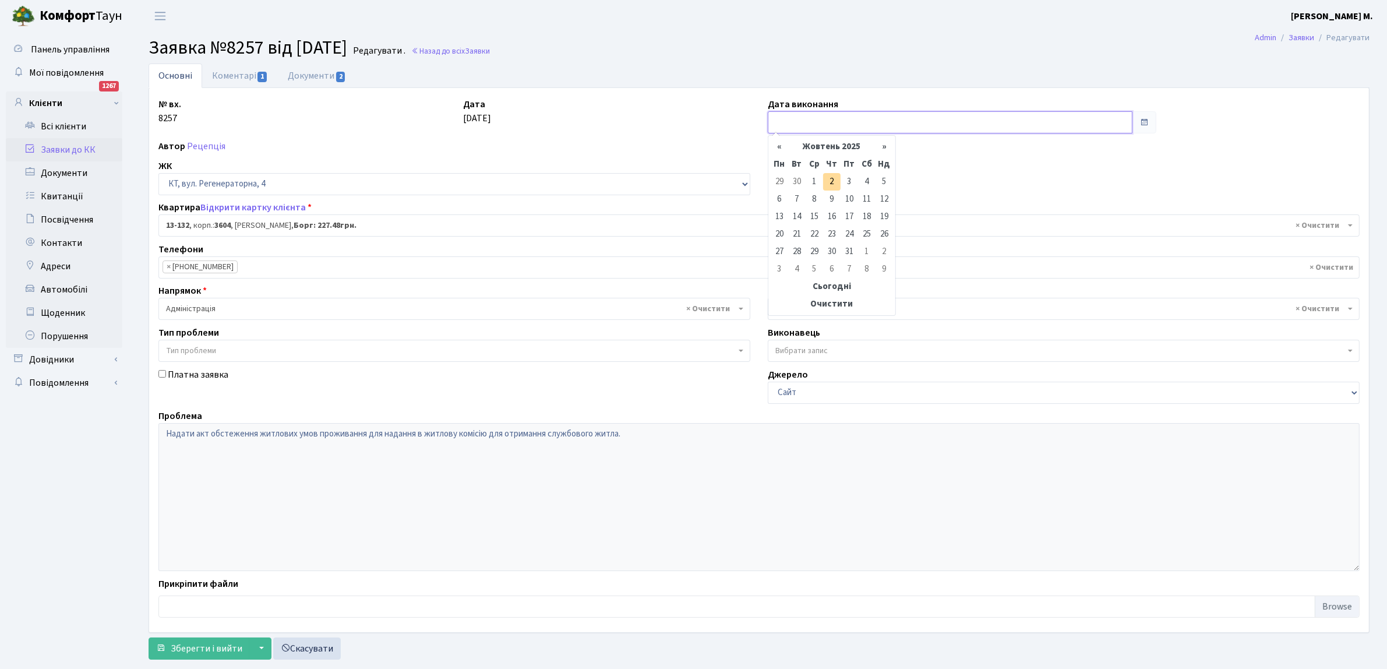
click at [797, 124] on input "text" at bounding box center [950, 122] width 365 height 22
click at [835, 182] on td "2" at bounding box center [831, 181] width 17 height 17
type input "[DATE]"
click at [205, 651] on span "Зберегти і вийти" at bounding box center [207, 648] width 72 height 13
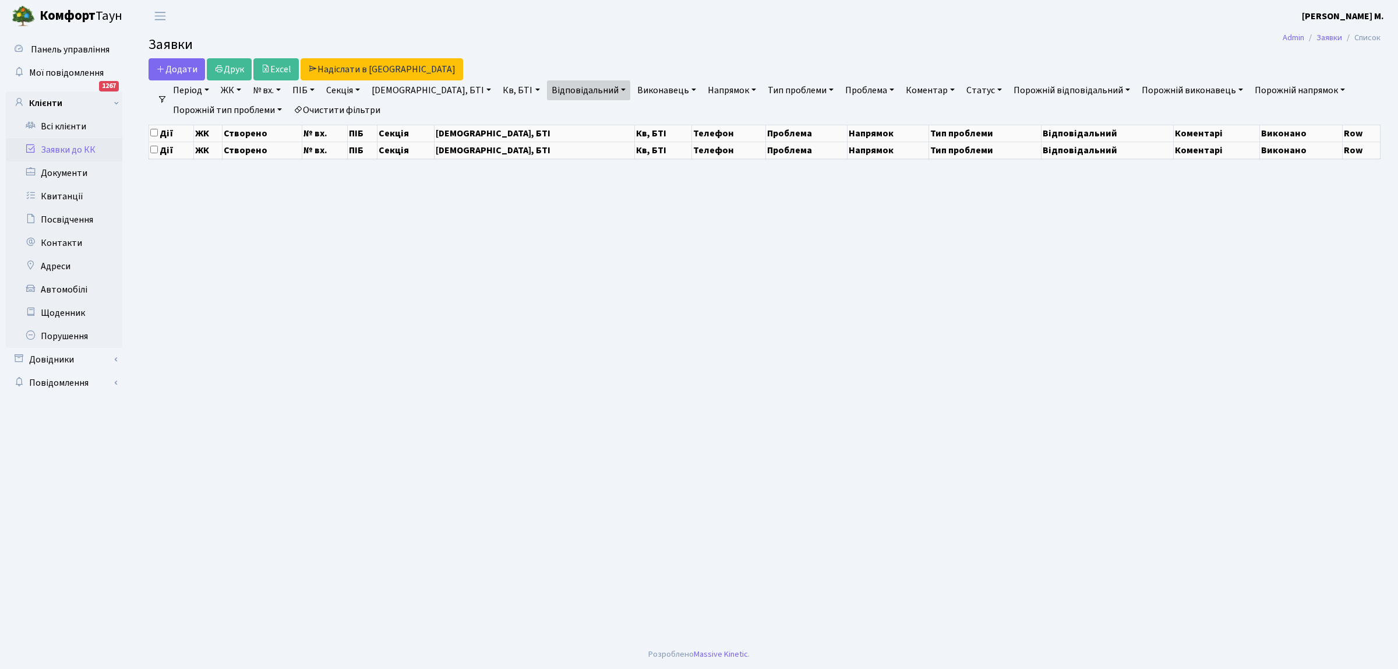
select select "25"
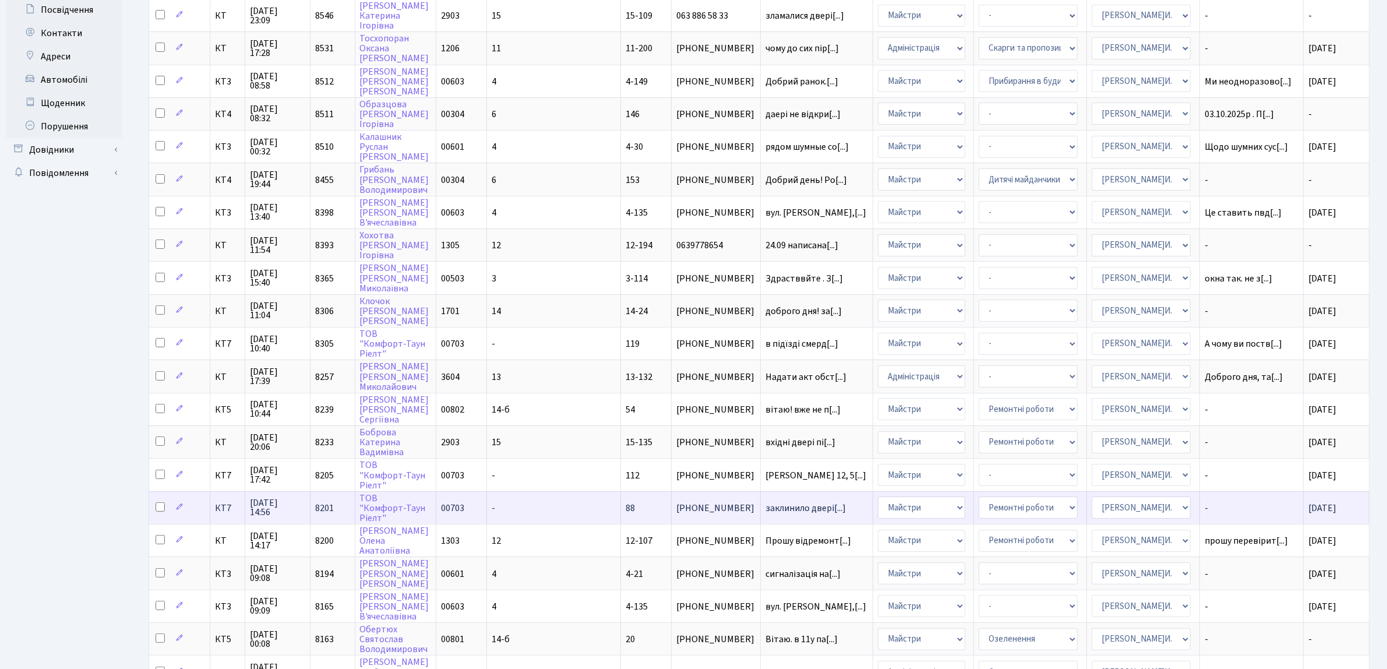
scroll to position [355, 0]
